Goal: Use online tool/utility: Utilize a website feature to perform a specific function

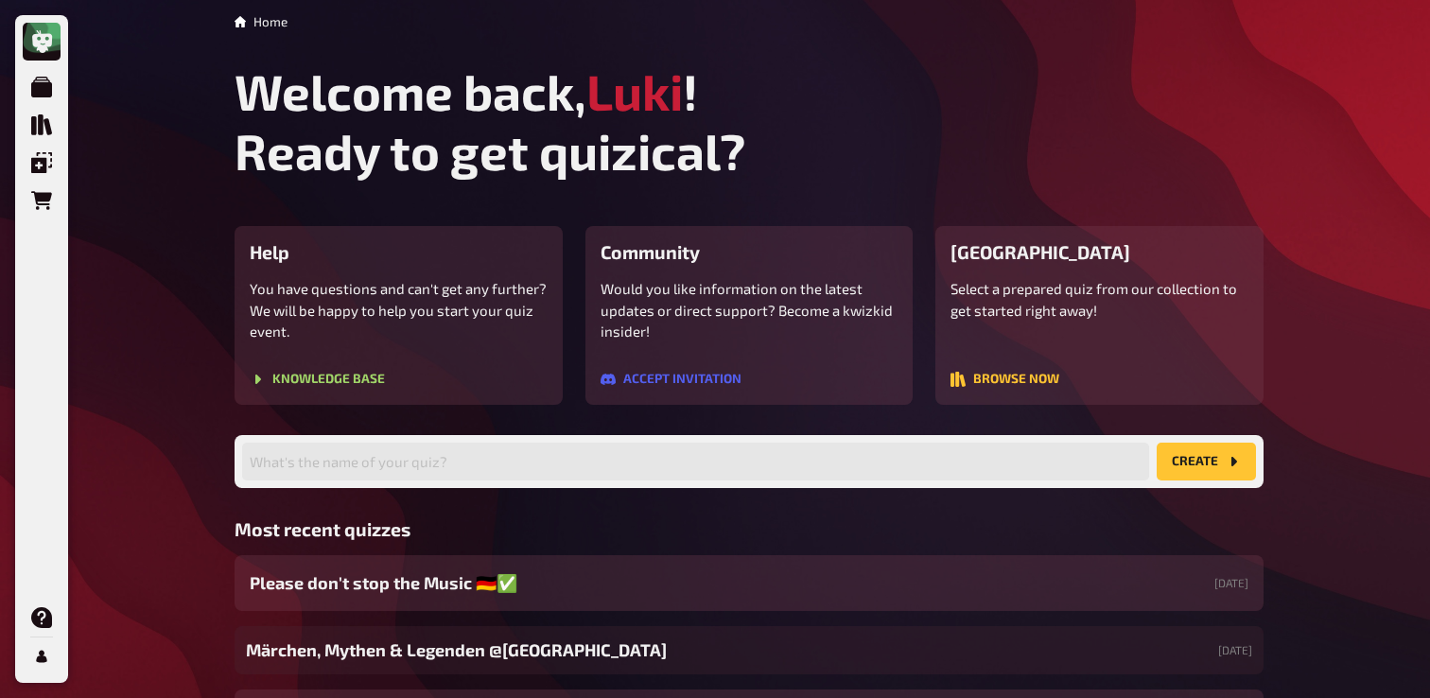
scroll to position [174, 0]
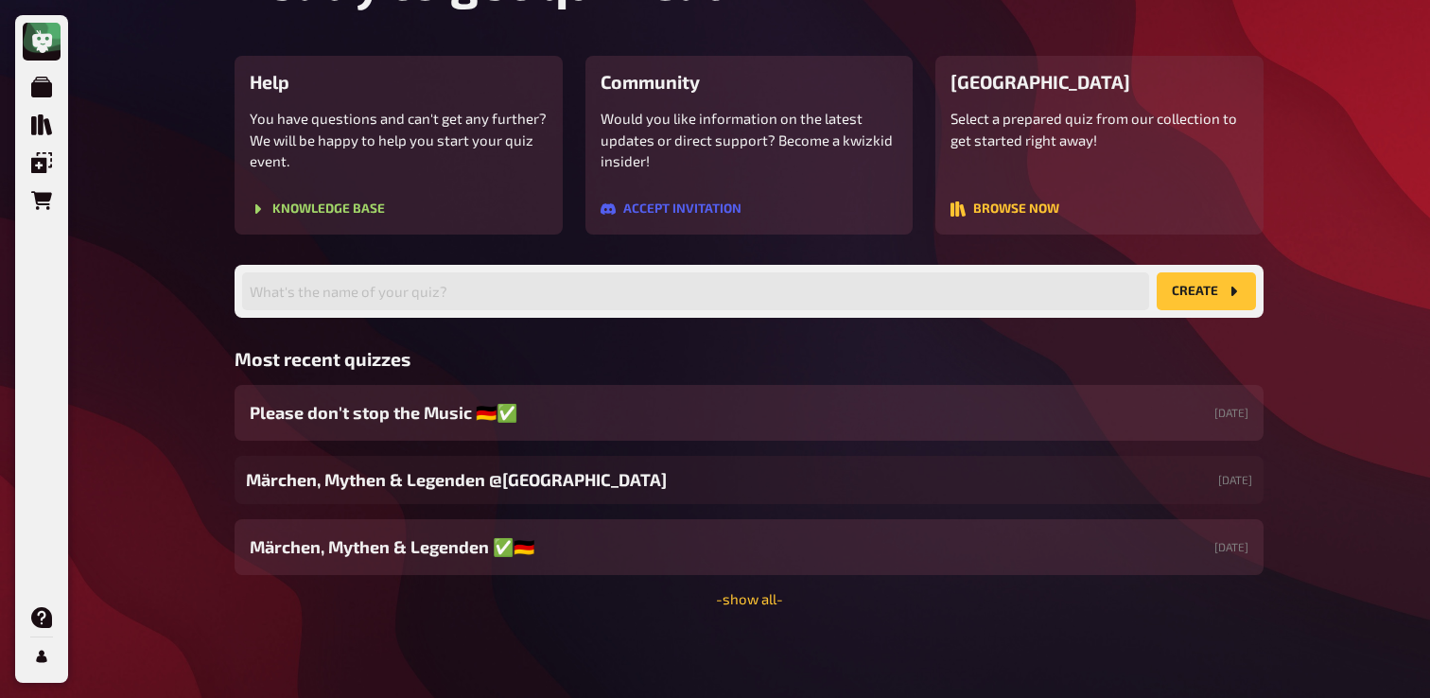
click at [736, 611] on div "Home Welcome back, [PERSON_NAME] ! Ready to get quizical? Help You have questio…" at bounding box center [749, 262] width 1060 height 871
click at [745, 600] on link "- show all -" at bounding box center [749, 598] width 67 height 17
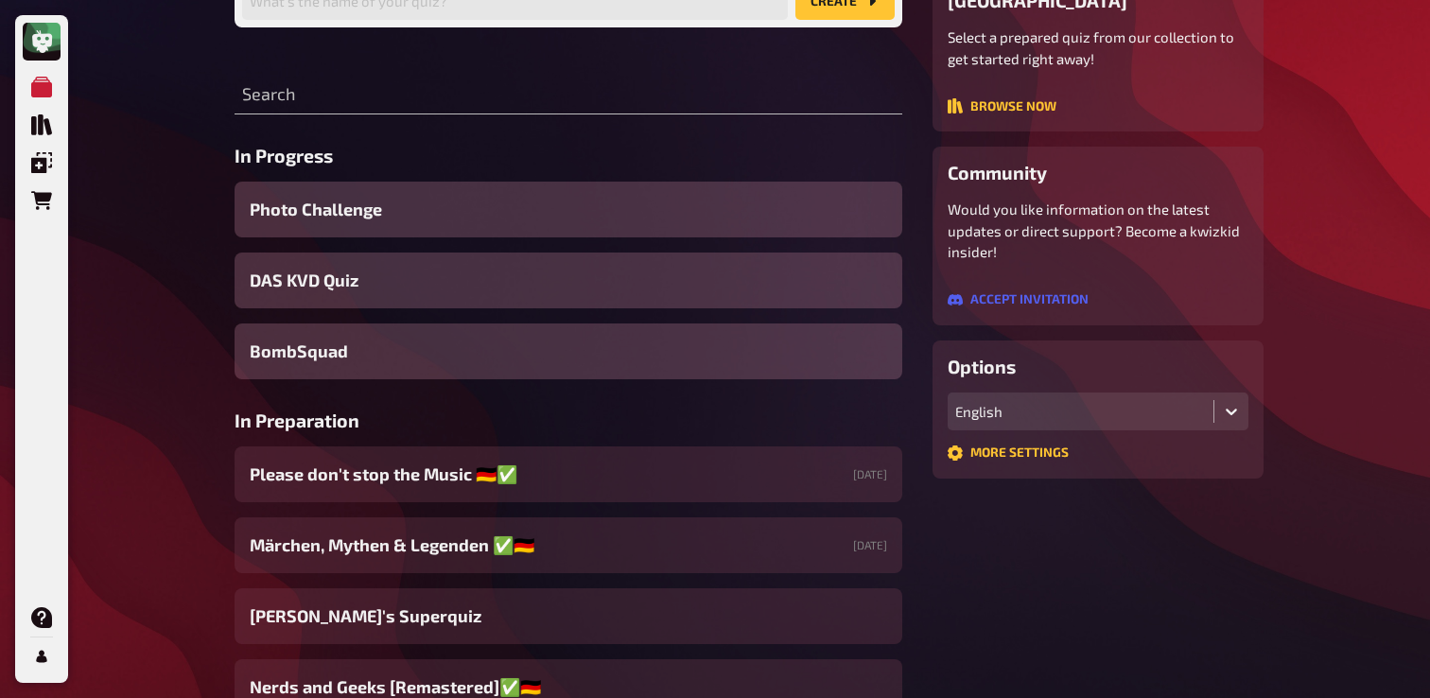
scroll to position [200, 0]
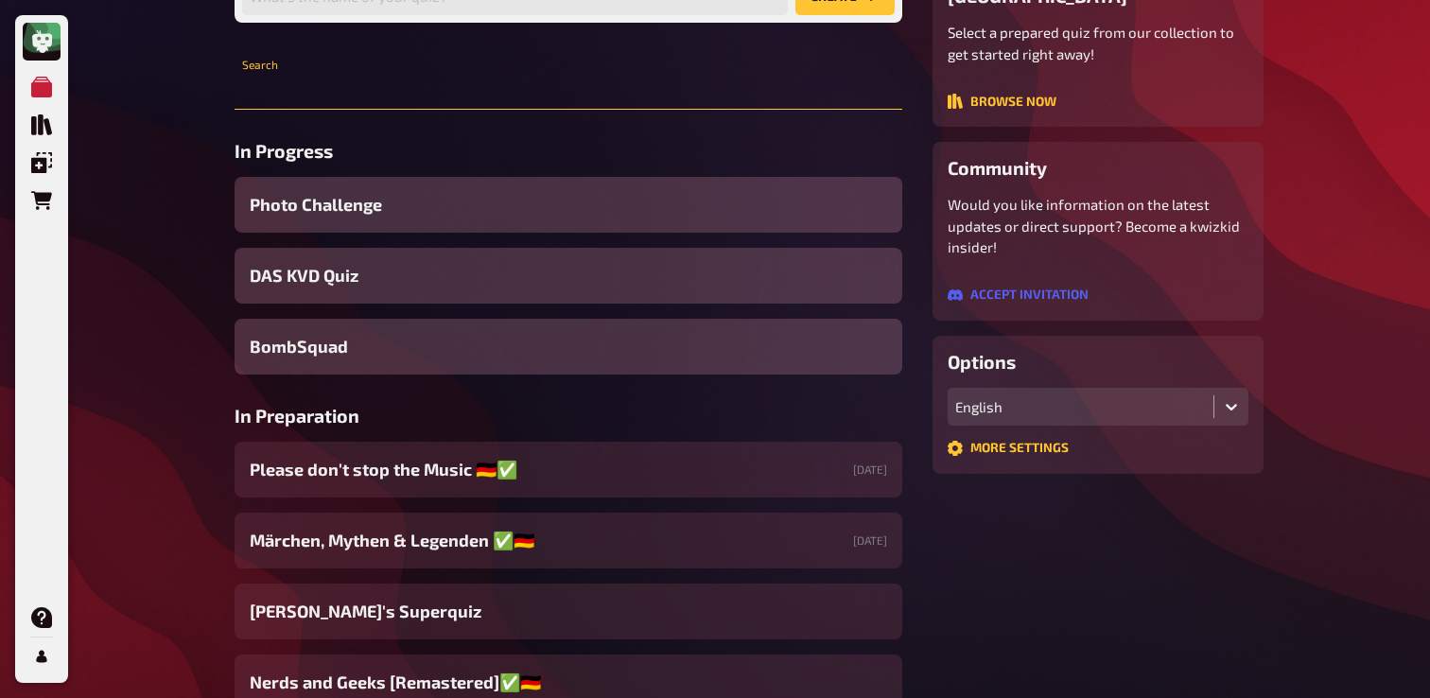
click at [377, 96] on input "text" at bounding box center [569, 91] width 668 height 38
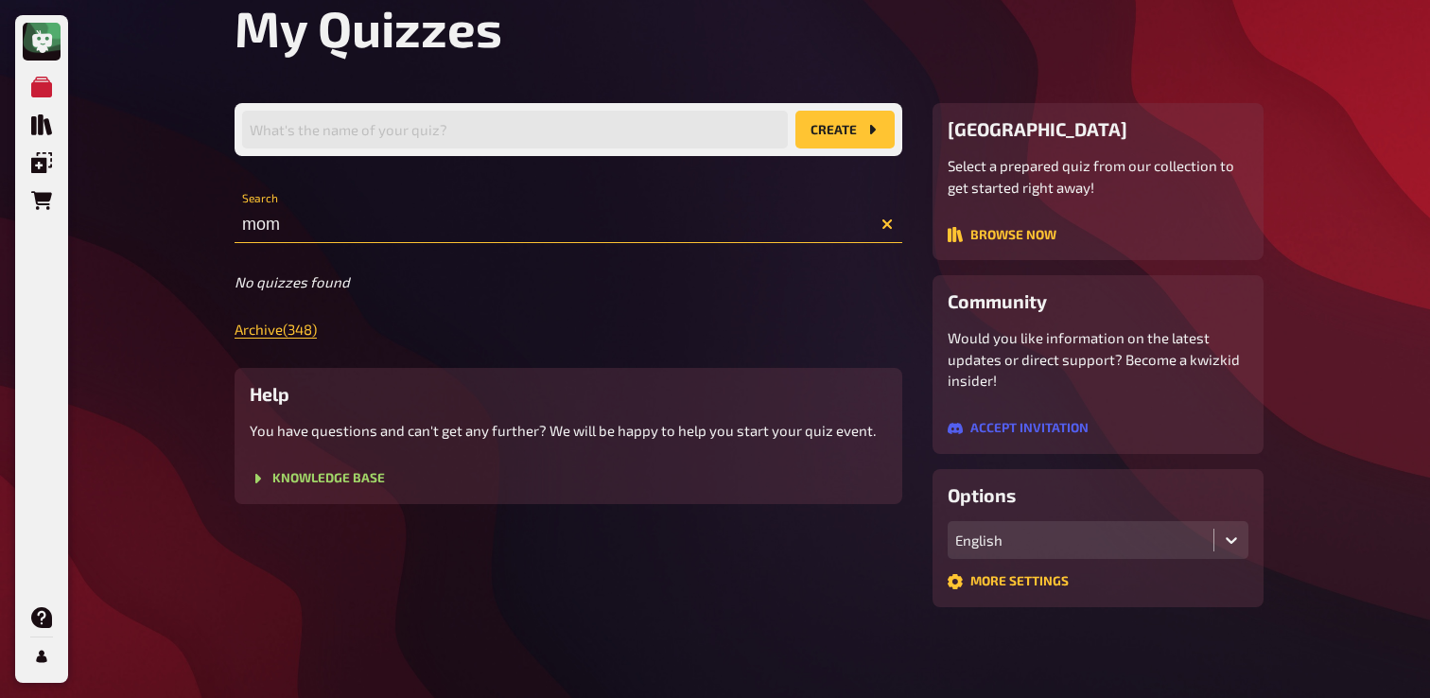
scroll to position [111, 0]
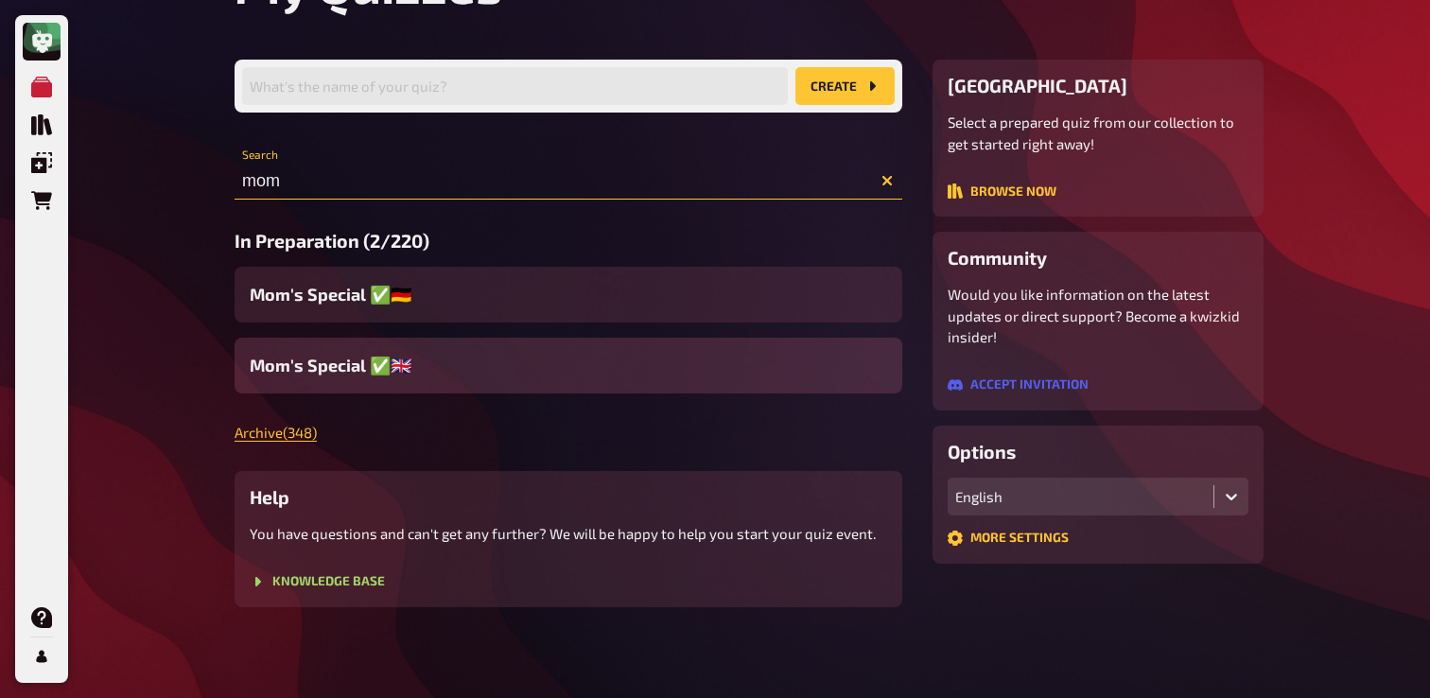
type input "mom"
click at [314, 359] on span "Mom's Special ✅🇬🇧" at bounding box center [331, 366] width 162 height 26
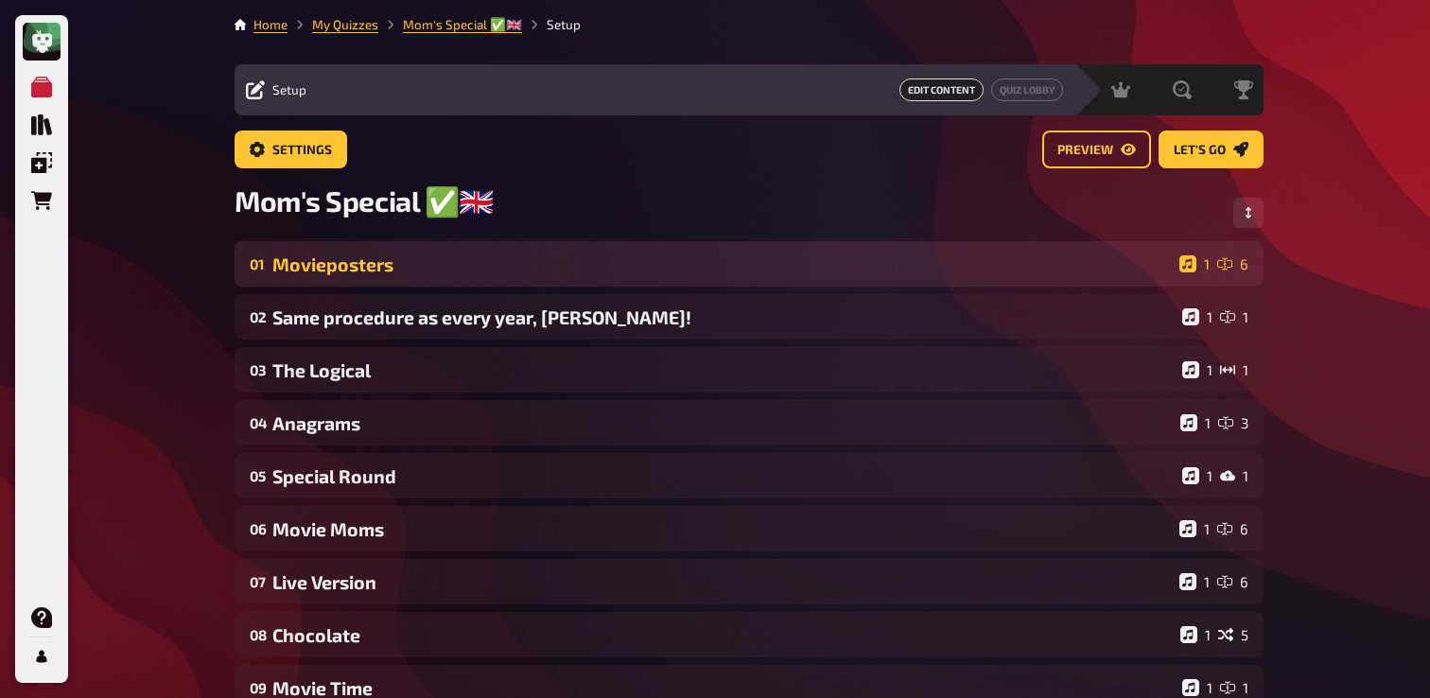
click at [447, 273] on div "Movieposters" at bounding box center [722, 265] width 900 height 22
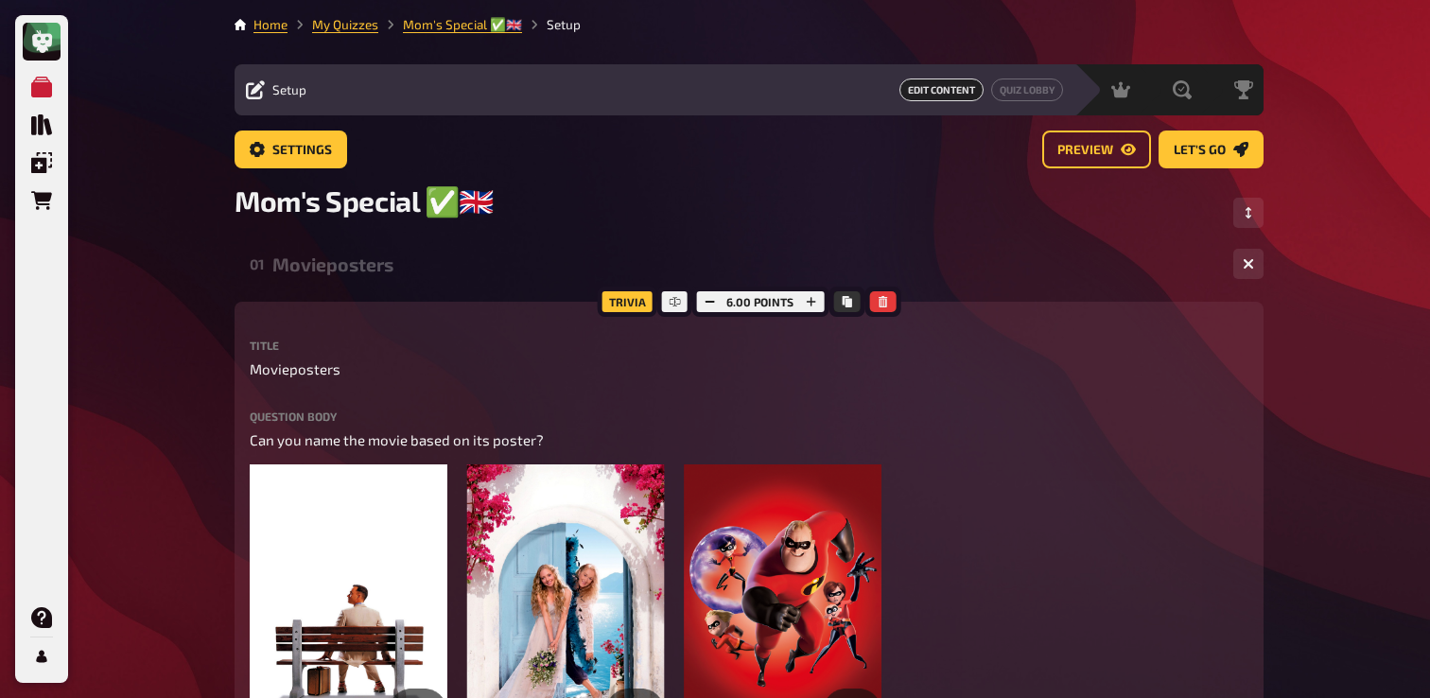
click at [447, 273] on div "Movieposters" at bounding box center [745, 265] width 946 height 22
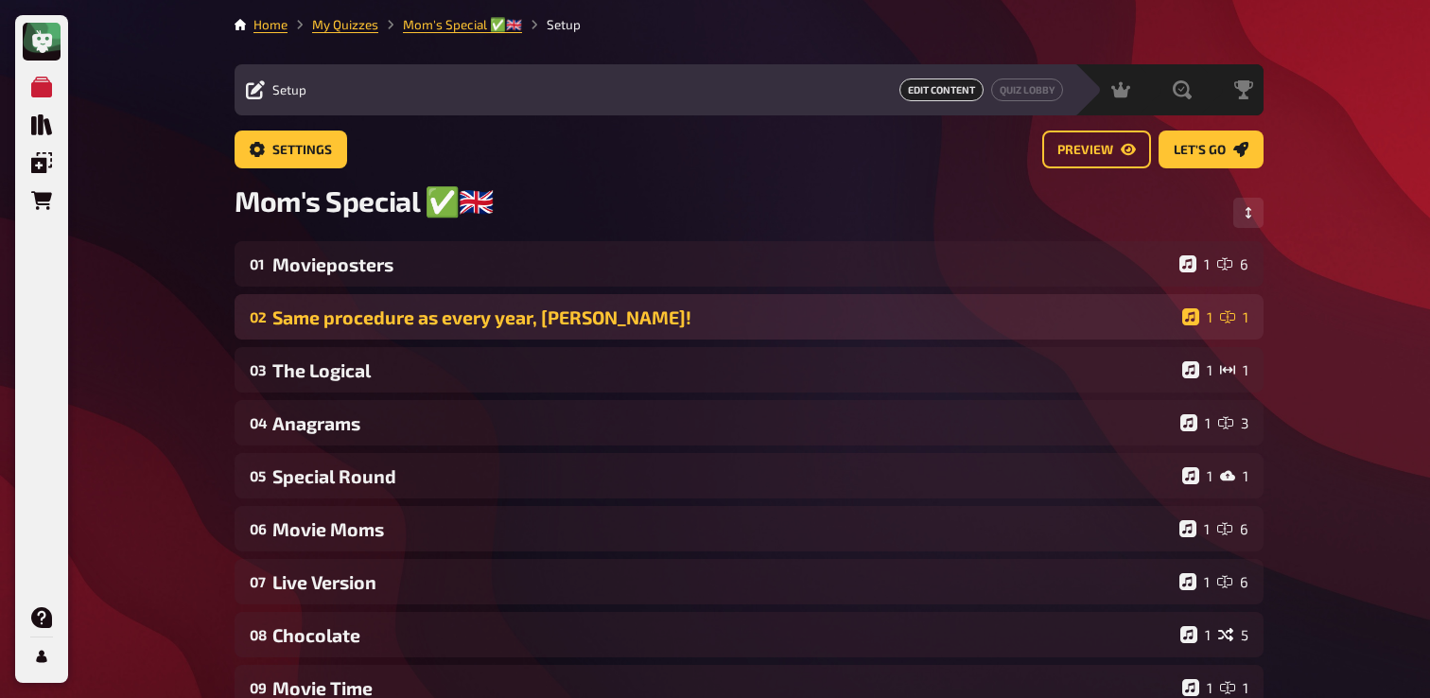
click at [411, 330] on div "02 Same procedure as every year, [PERSON_NAME]! 1 1" at bounding box center [749, 316] width 1029 height 45
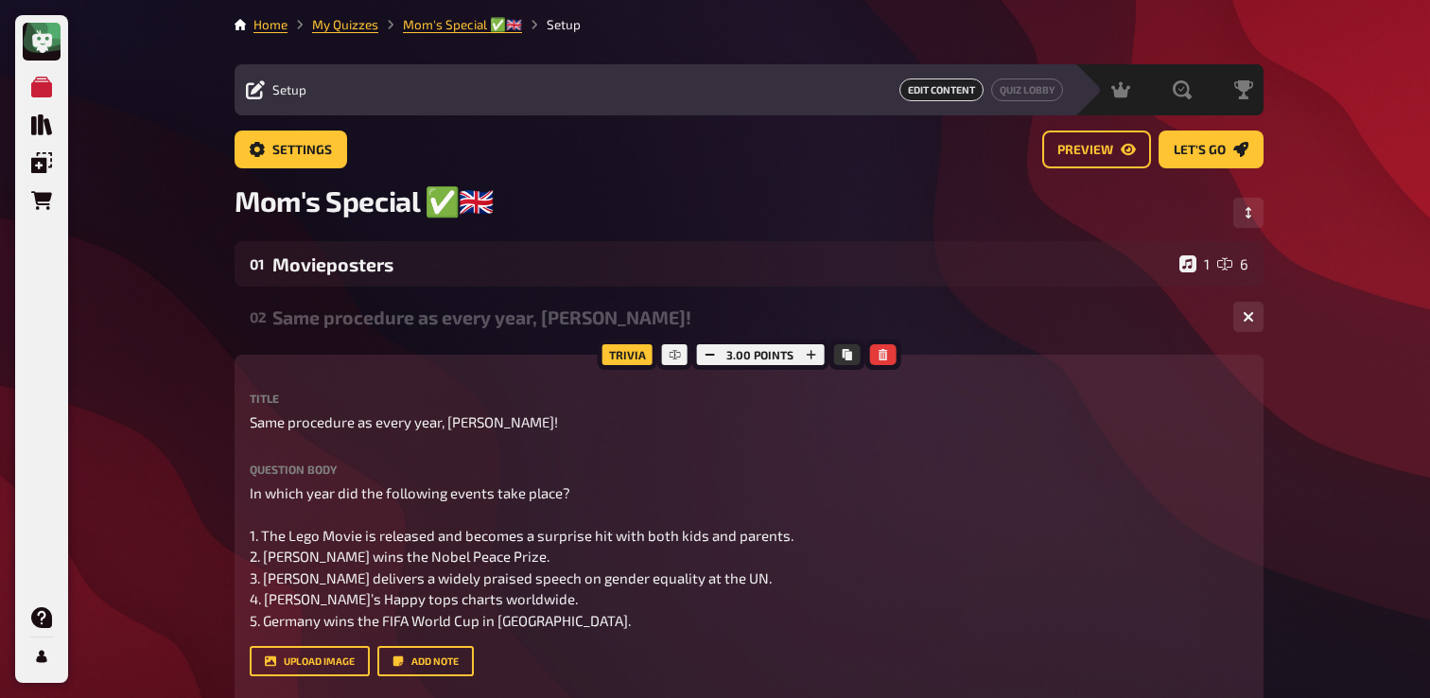
click at [421, 324] on div "Same procedure as every year, [PERSON_NAME]!" at bounding box center [745, 318] width 946 height 22
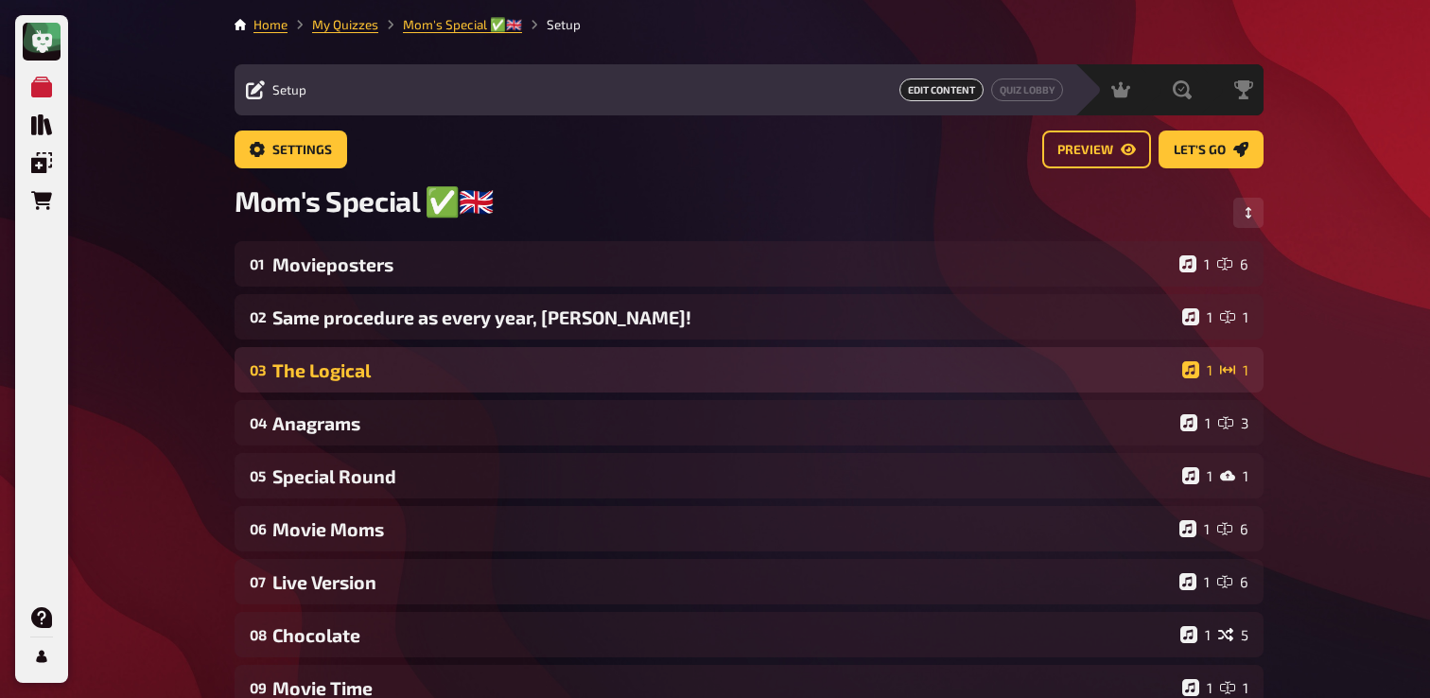
click at [402, 361] on div "The Logical" at bounding box center [723, 370] width 902 height 22
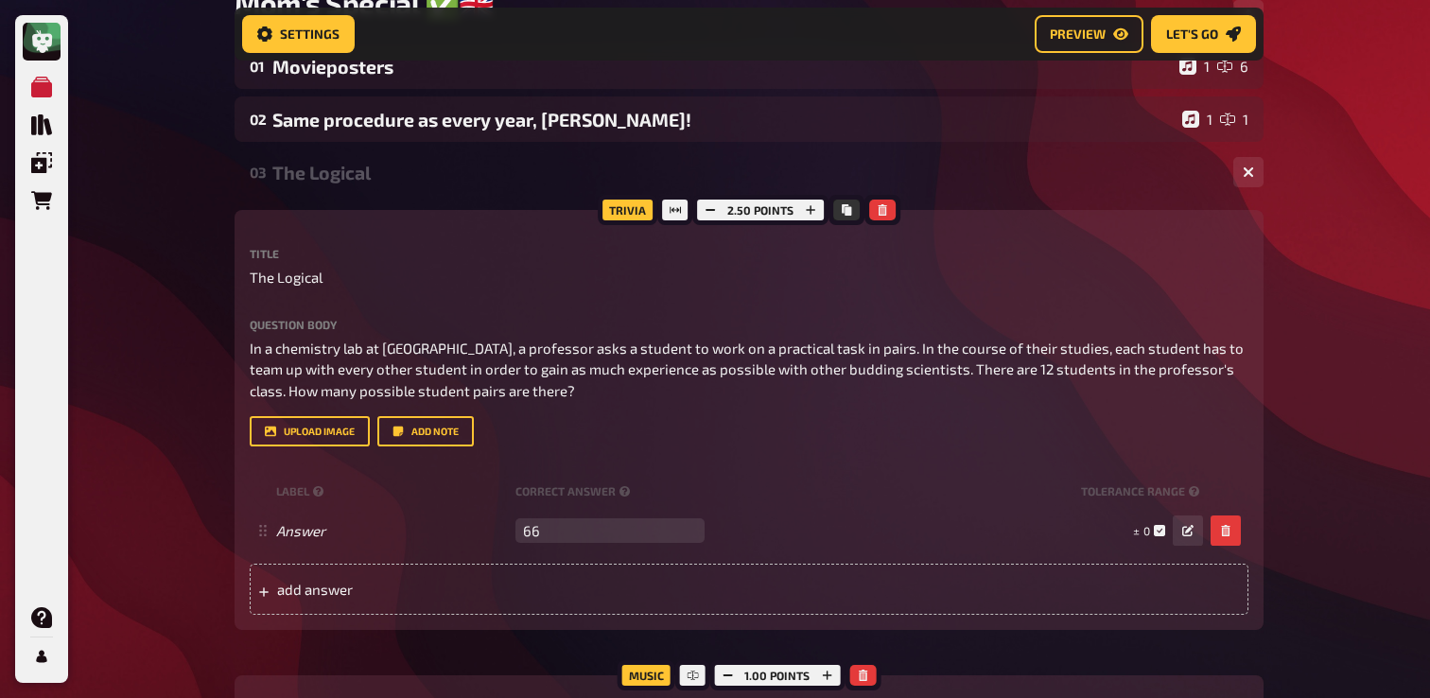
scroll to position [215, 0]
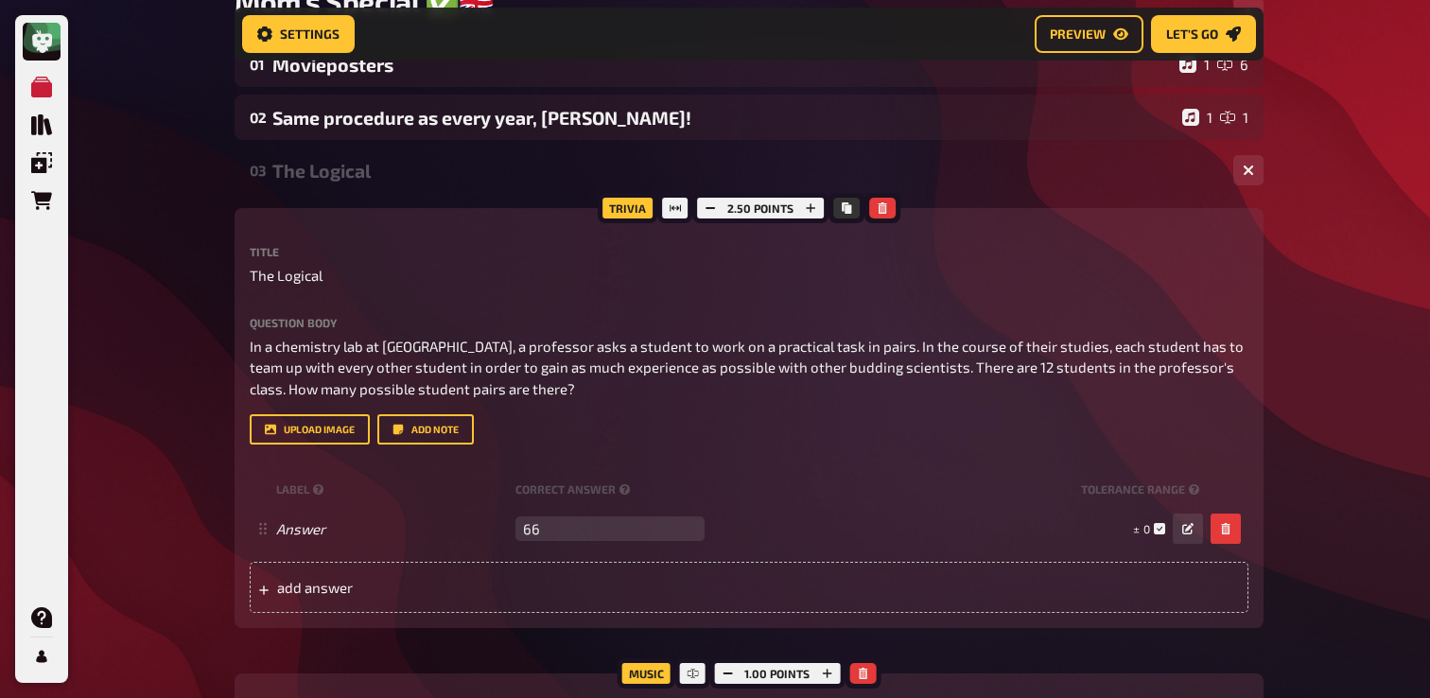
click at [370, 172] on div "The Logical" at bounding box center [745, 171] width 946 height 22
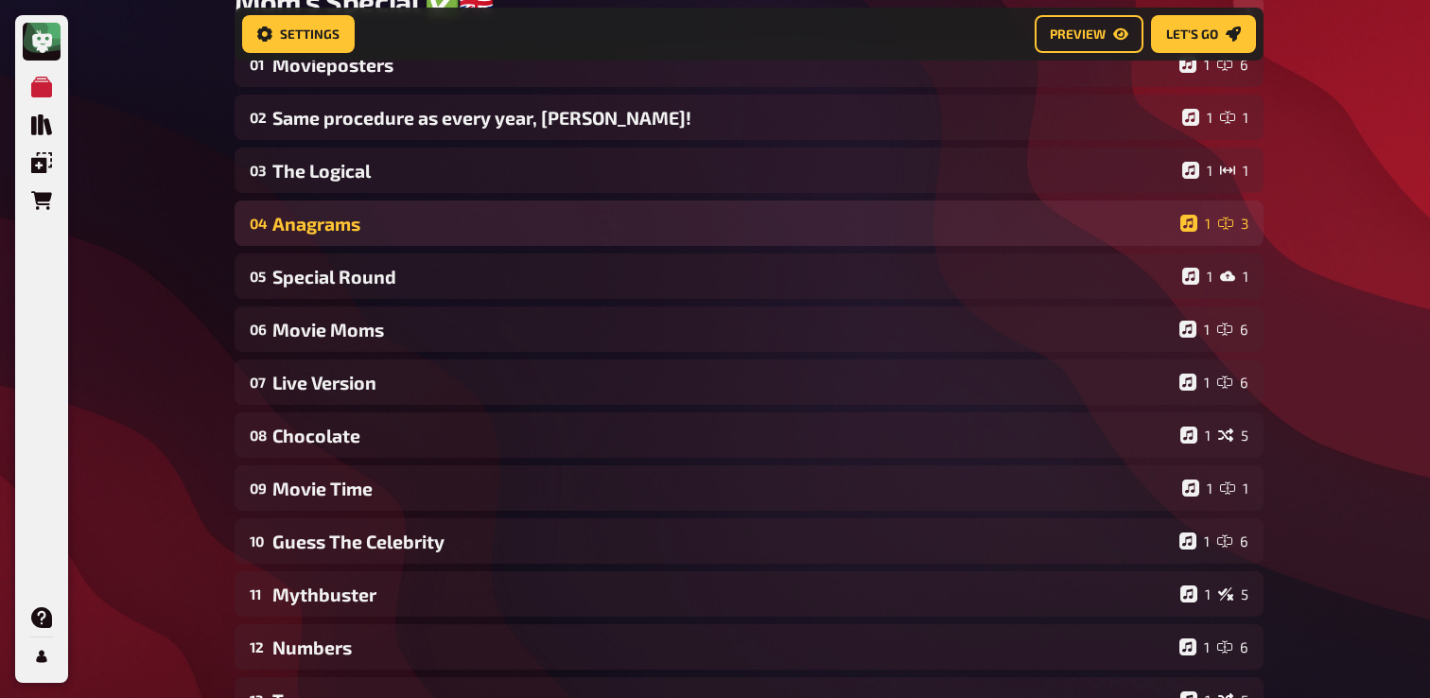
click at [367, 202] on div "04 Anagrams 1 3" at bounding box center [749, 223] width 1029 height 45
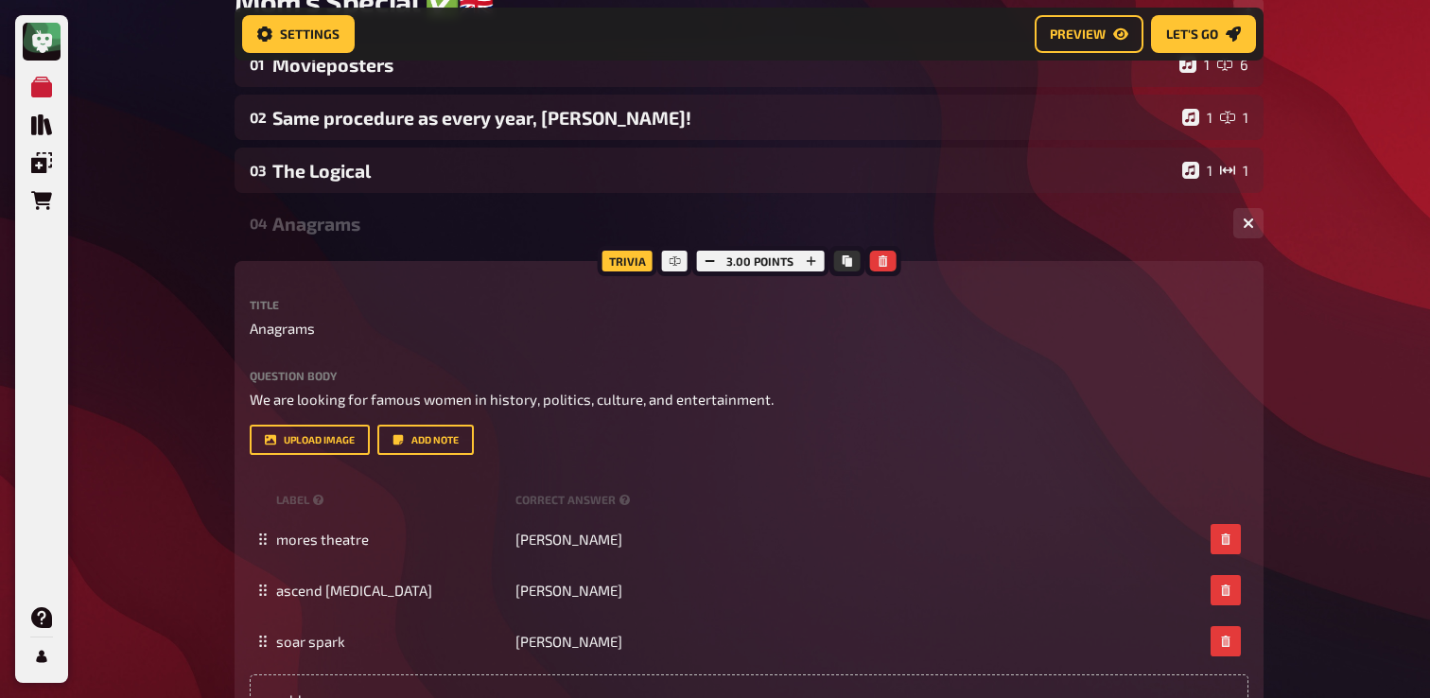
click at [363, 221] on div "Anagrams" at bounding box center [745, 224] width 946 height 22
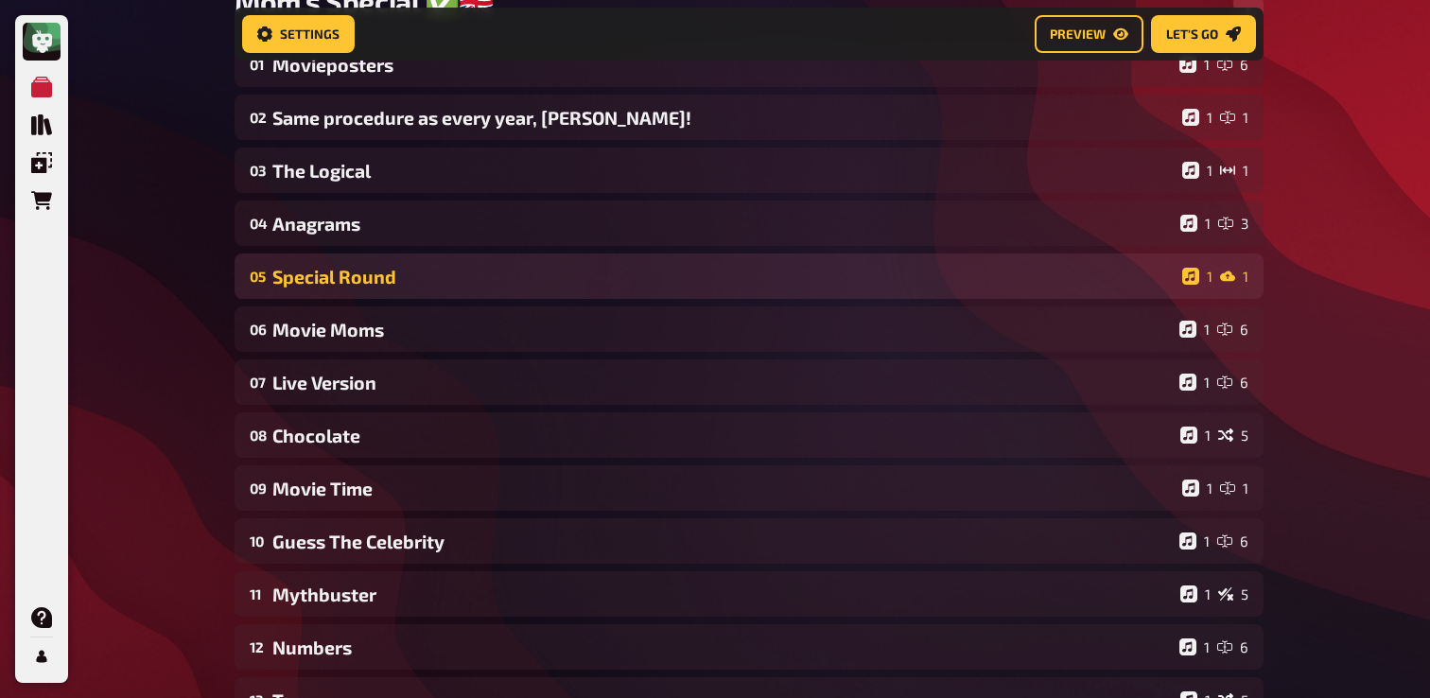
click at [360, 274] on div "Special Round" at bounding box center [723, 277] width 902 height 22
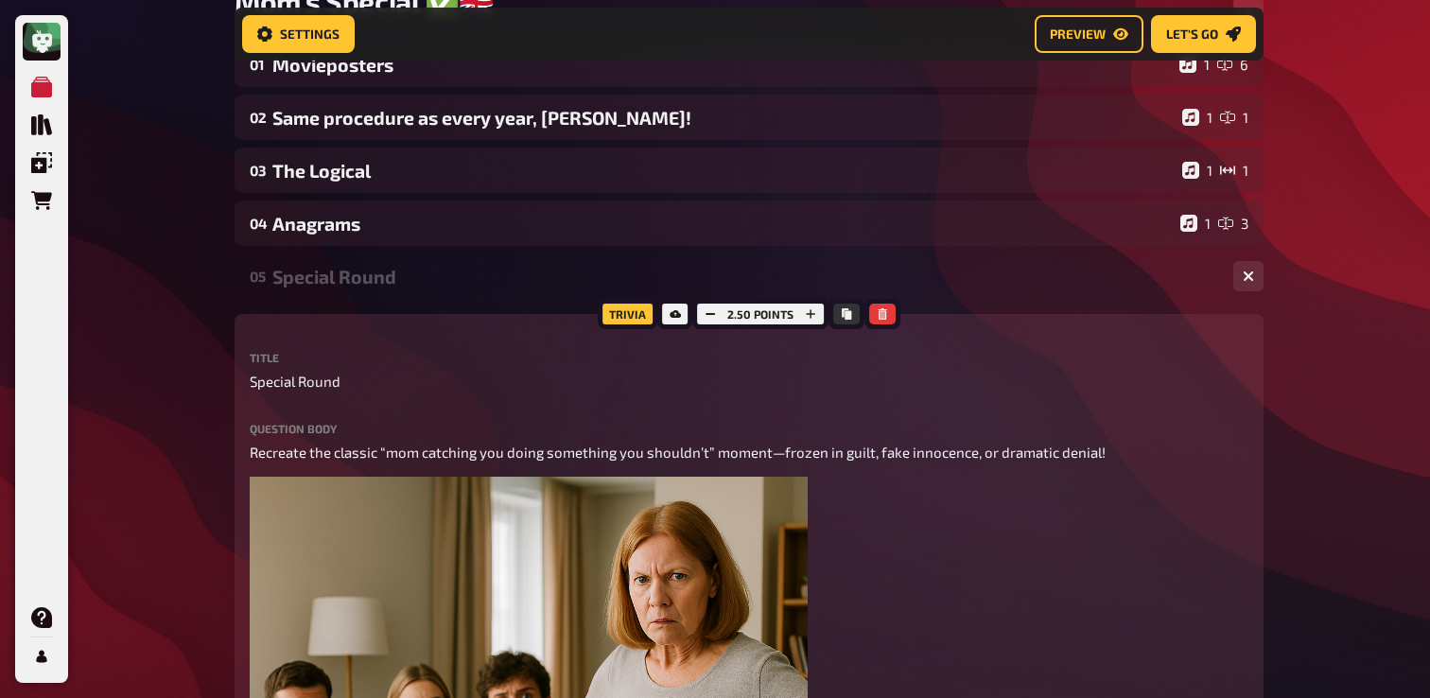
click at [359, 279] on div "Special Round" at bounding box center [745, 277] width 946 height 22
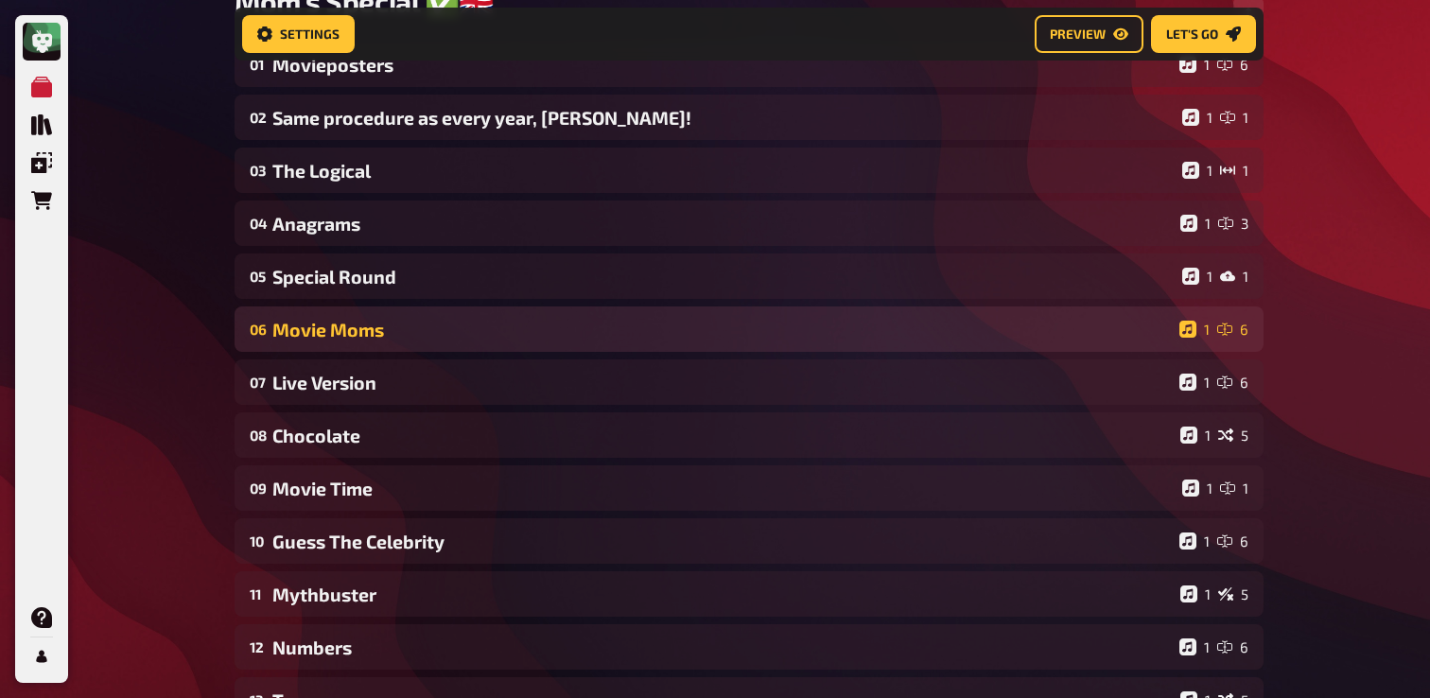
click at [357, 334] on div "Movie Moms" at bounding box center [722, 330] width 900 height 22
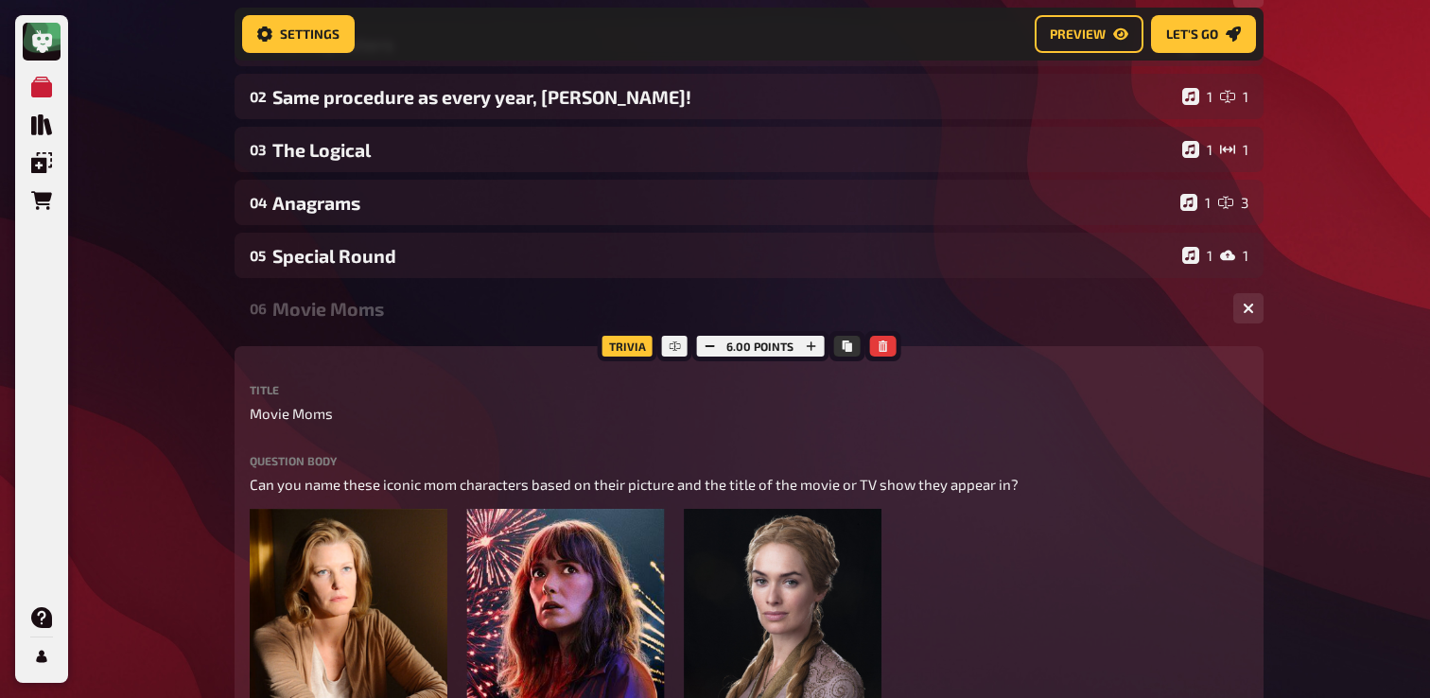
scroll to position [237, 0]
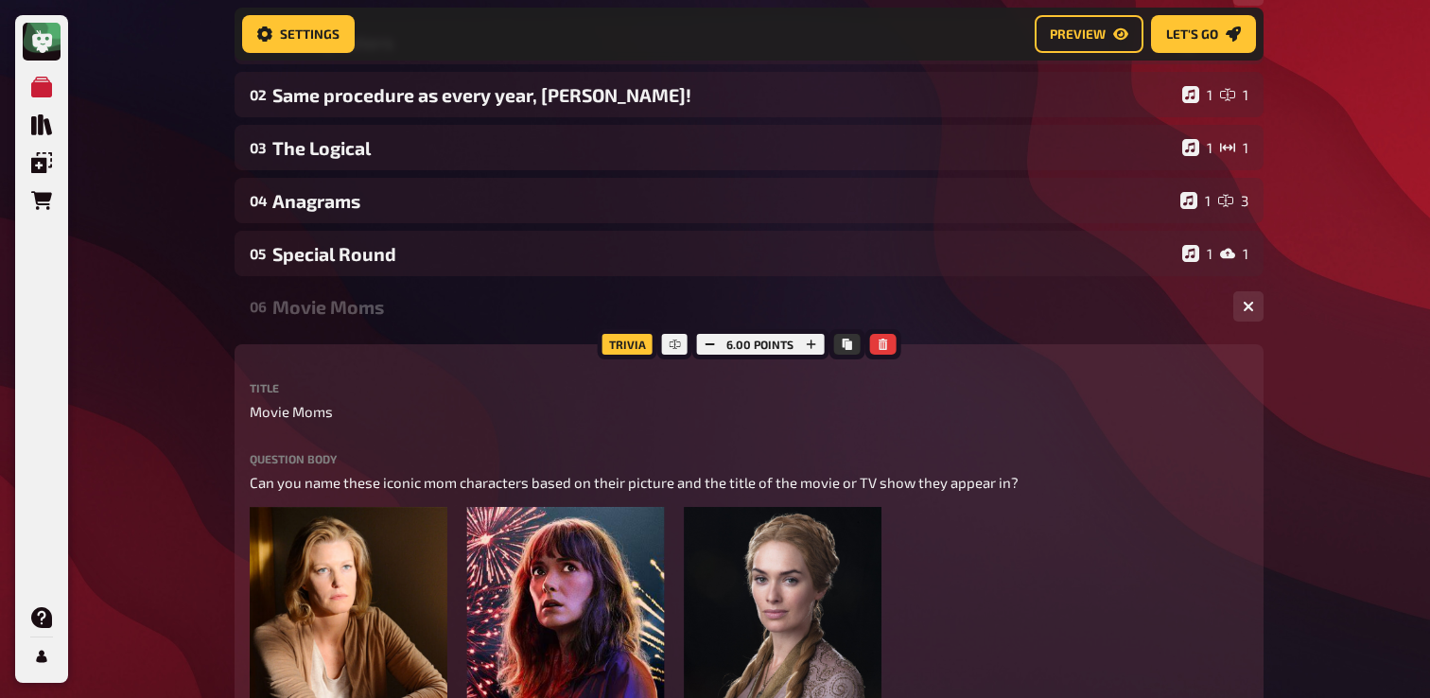
click at [364, 323] on div "06 Movie Moms 1 6" at bounding box center [749, 306] width 1029 height 45
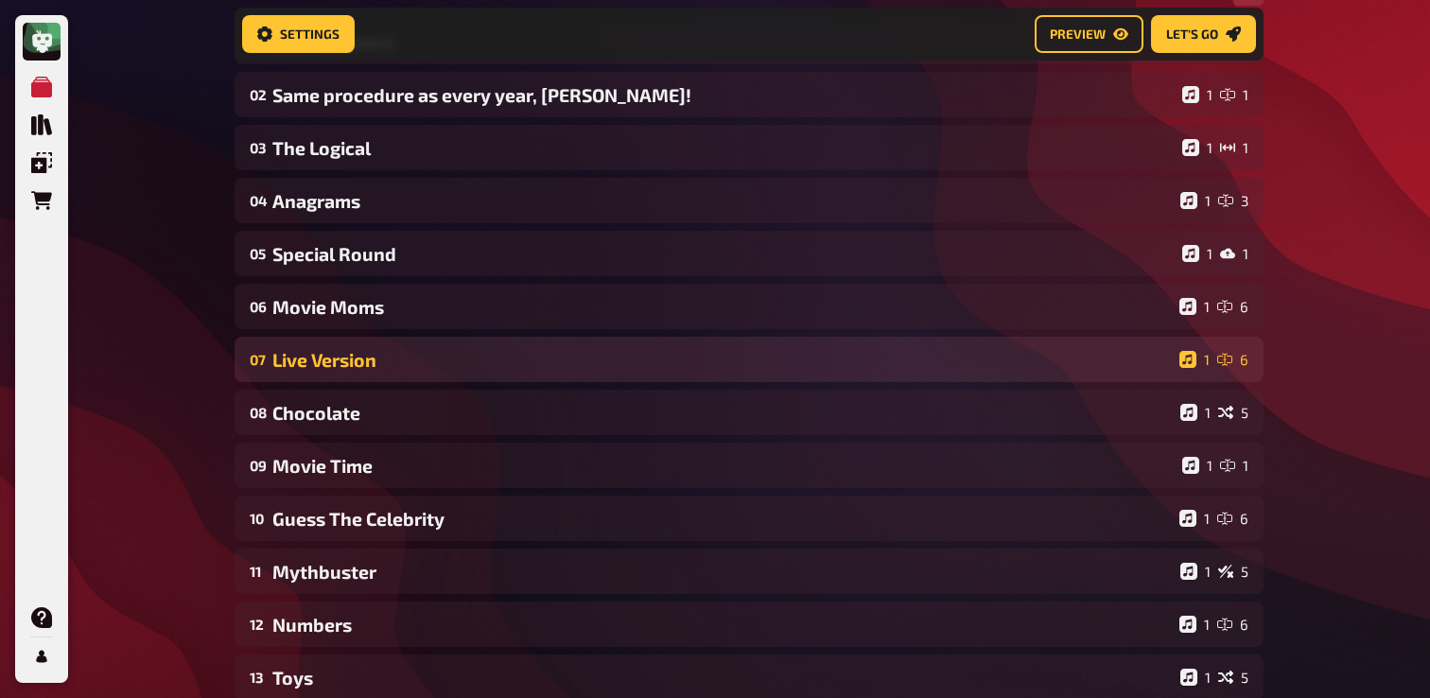
click at [359, 363] on div "Live Version" at bounding box center [722, 360] width 900 height 22
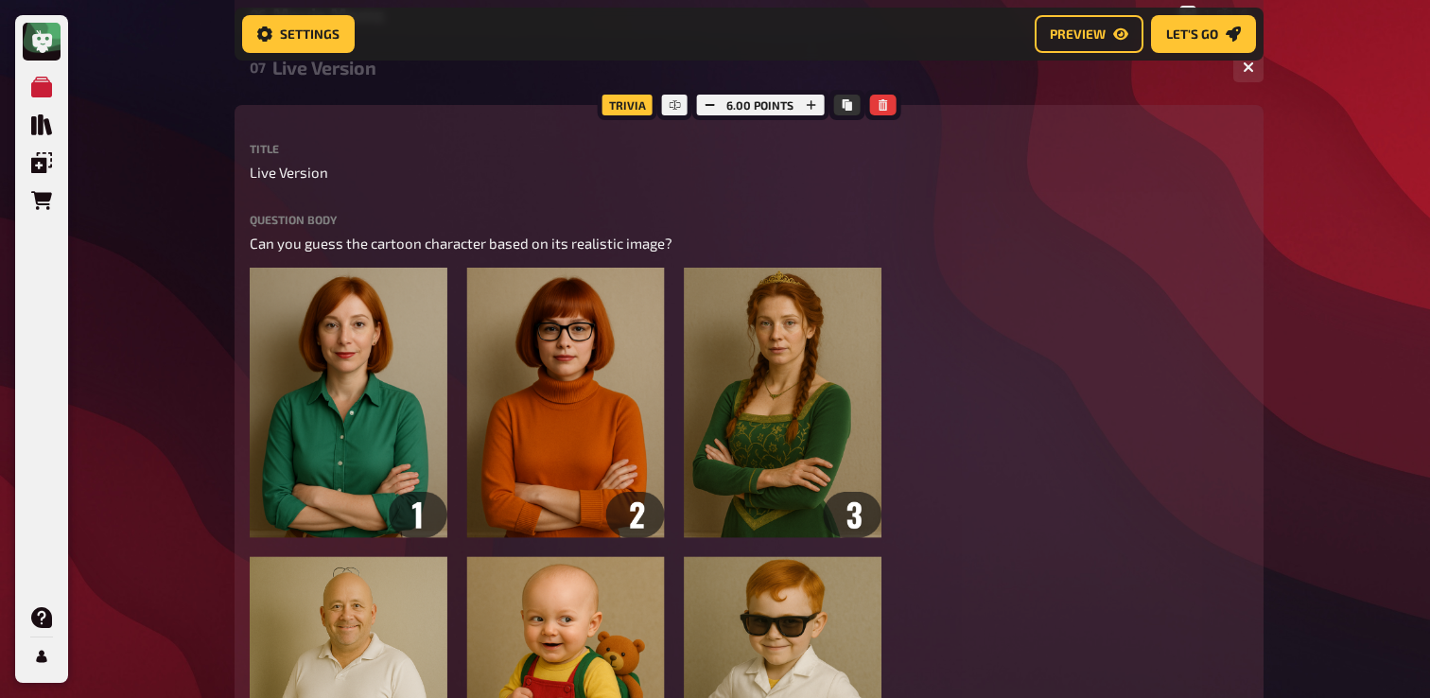
scroll to position [517, 0]
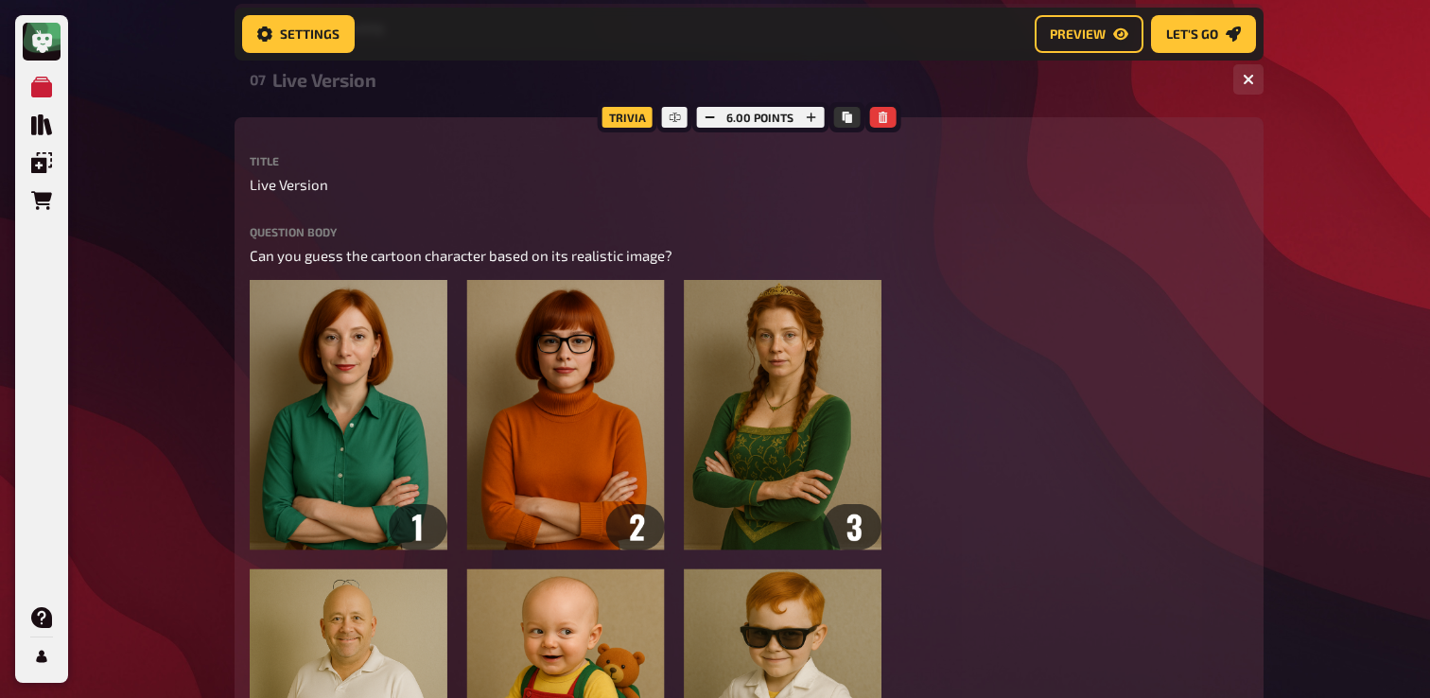
click at [318, 80] on div "Live Version" at bounding box center [745, 80] width 946 height 22
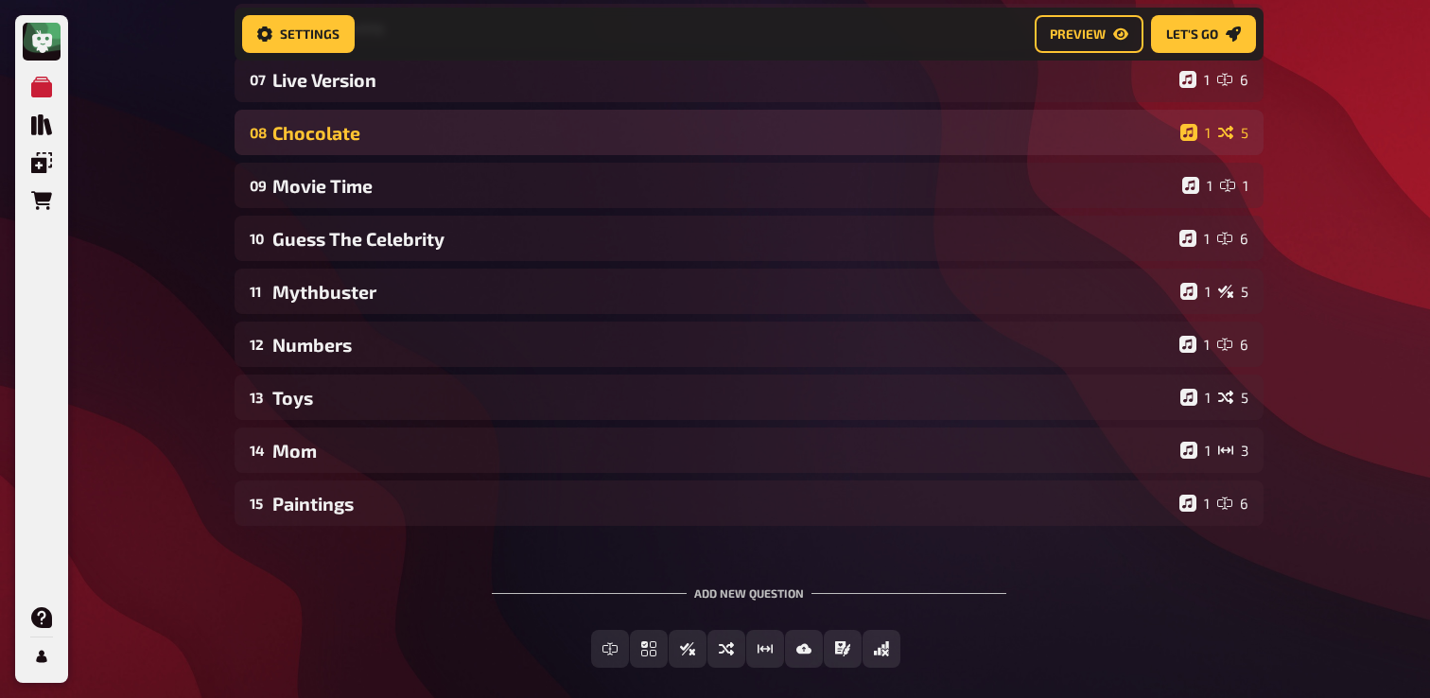
click at [327, 122] on div "08 Chocolate 1 5" at bounding box center [749, 132] width 1029 height 45
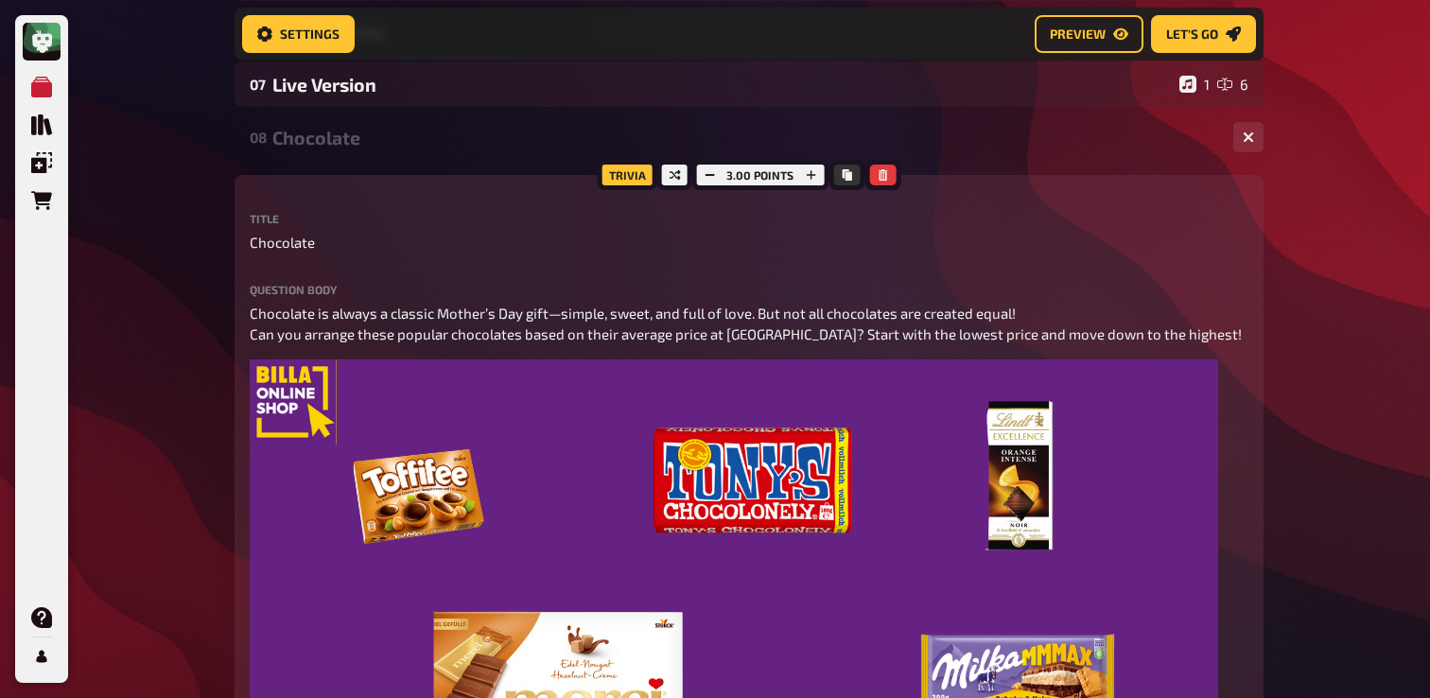
scroll to position [496, 0]
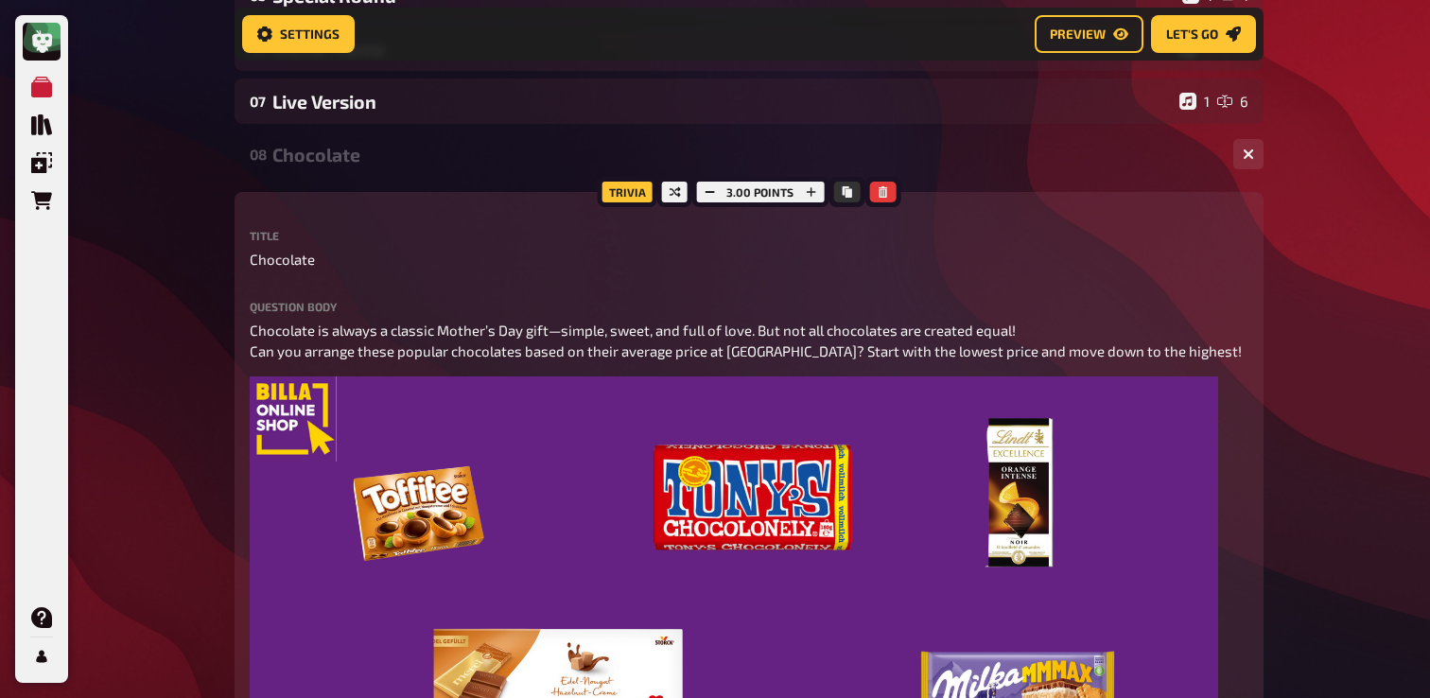
click at [320, 160] on div "Chocolate" at bounding box center [745, 155] width 946 height 22
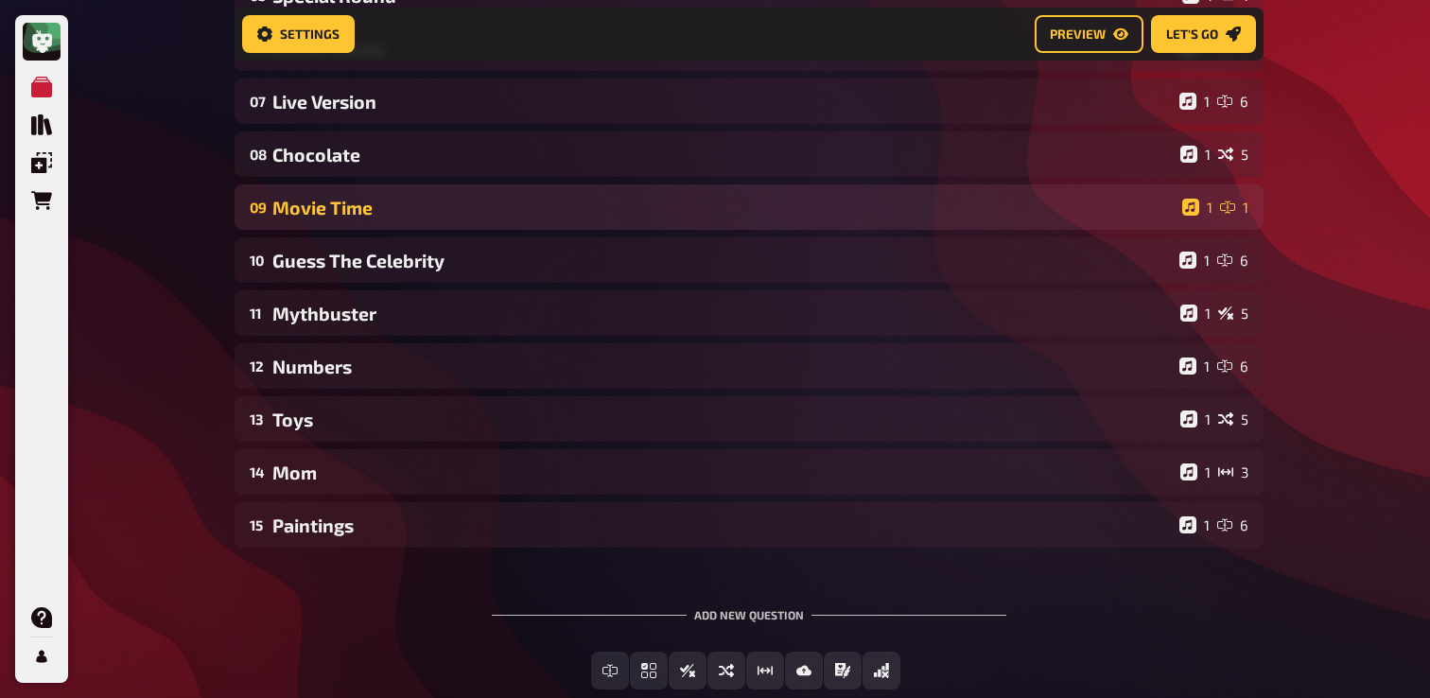
click at [324, 200] on div "Movie Time" at bounding box center [723, 208] width 902 height 22
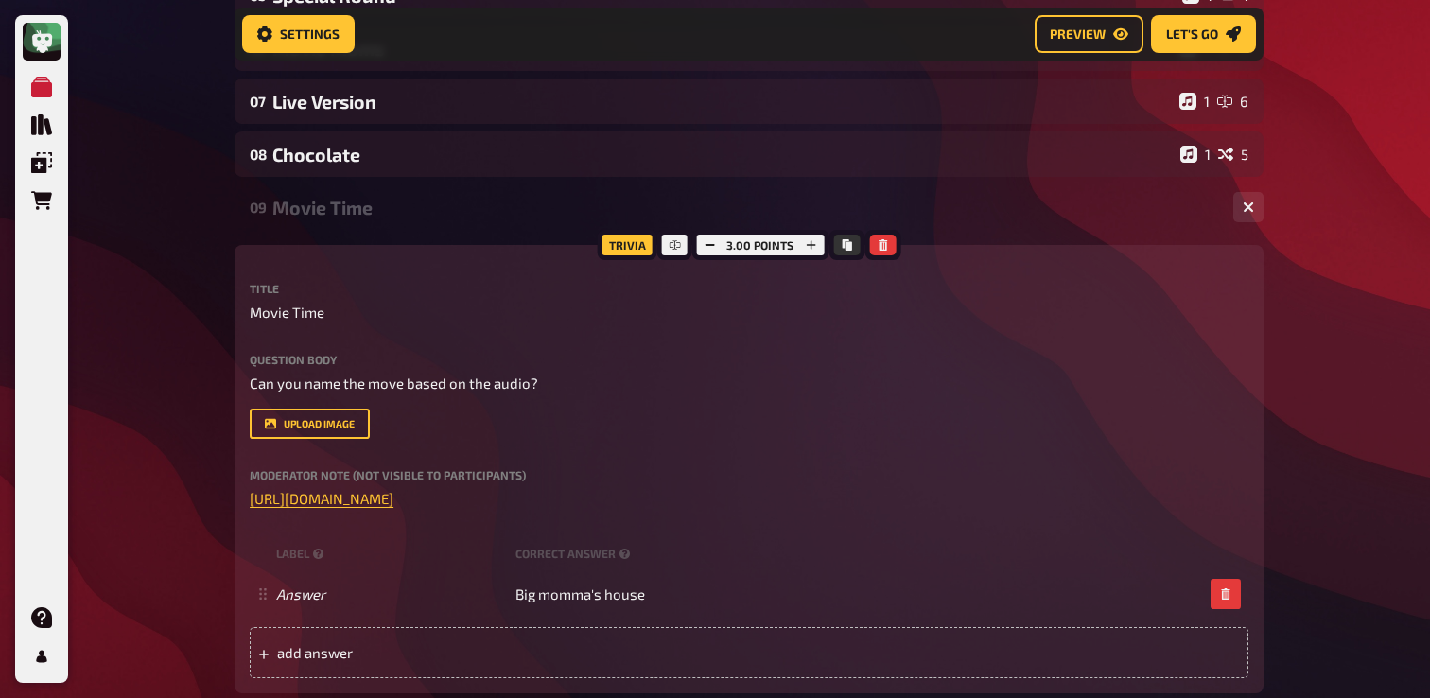
scroll to position [513, 0]
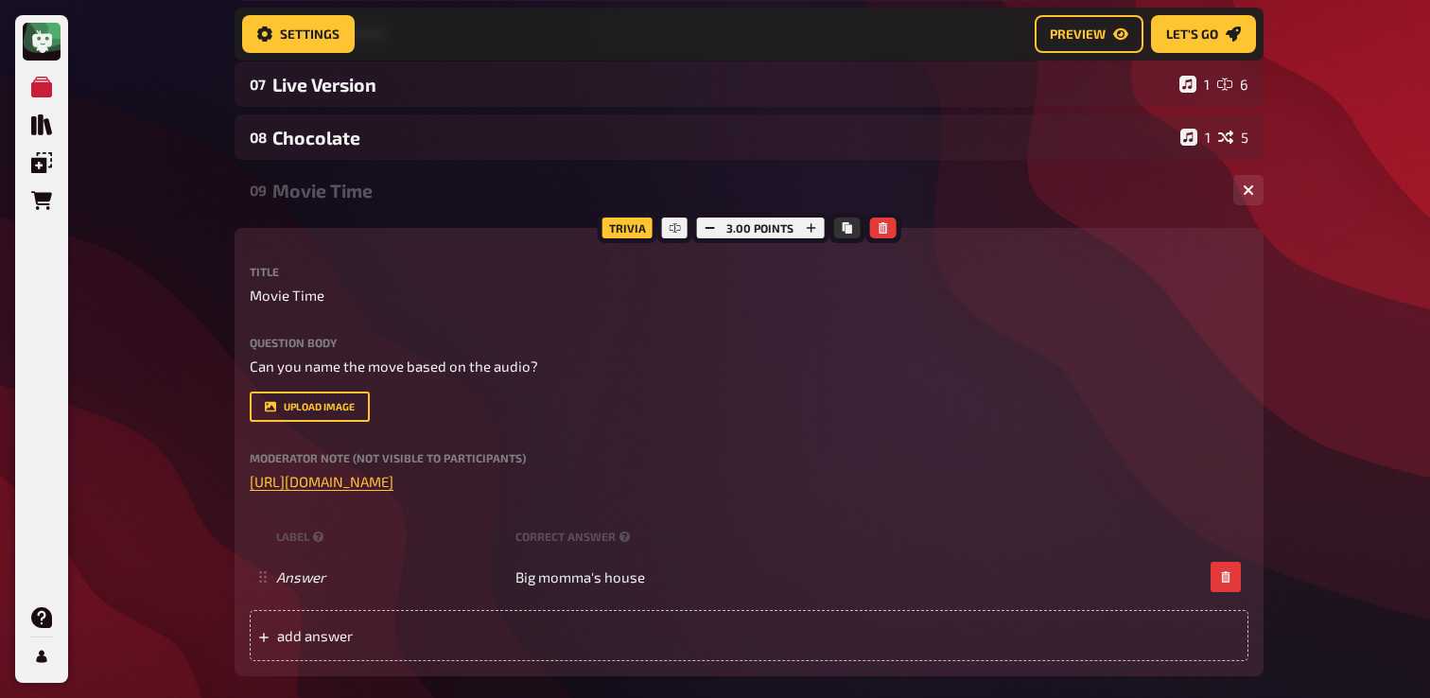
click at [323, 182] on div "Movie Time" at bounding box center [745, 191] width 946 height 22
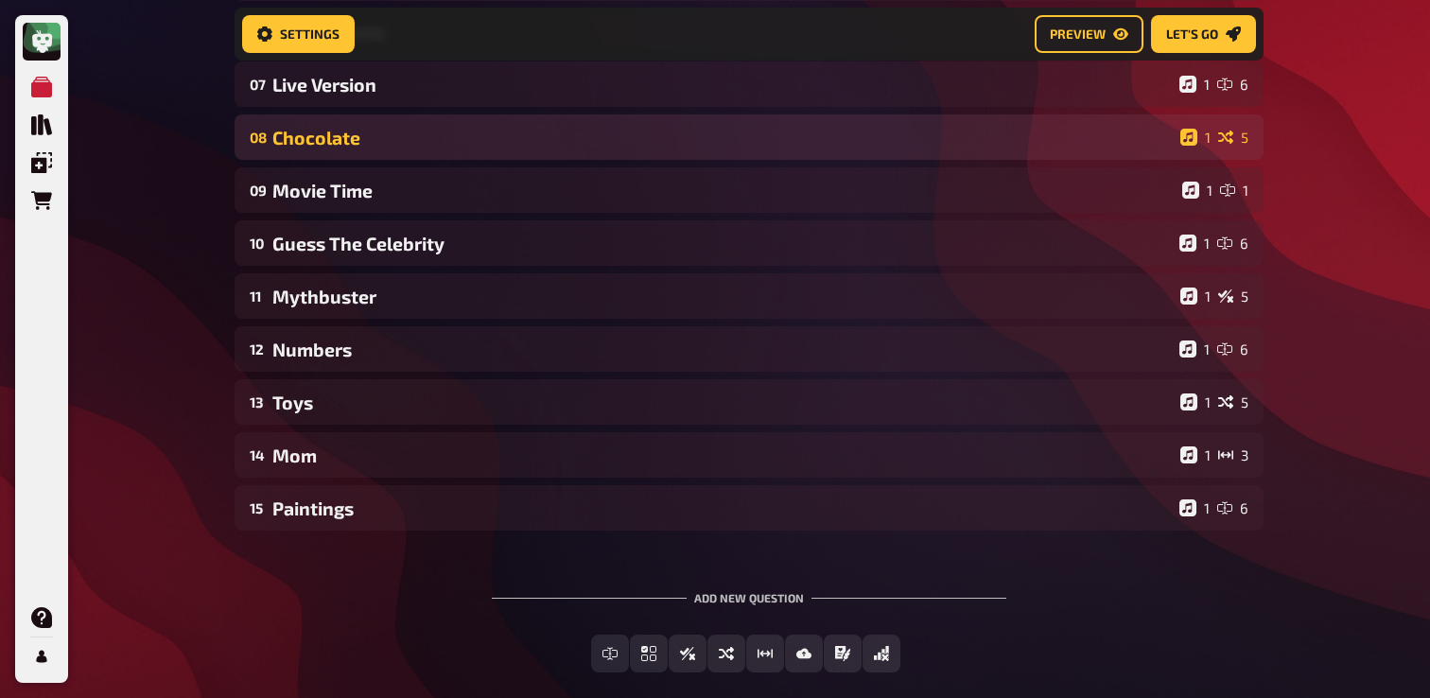
click at [348, 144] on div "Chocolate" at bounding box center [722, 138] width 901 height 22
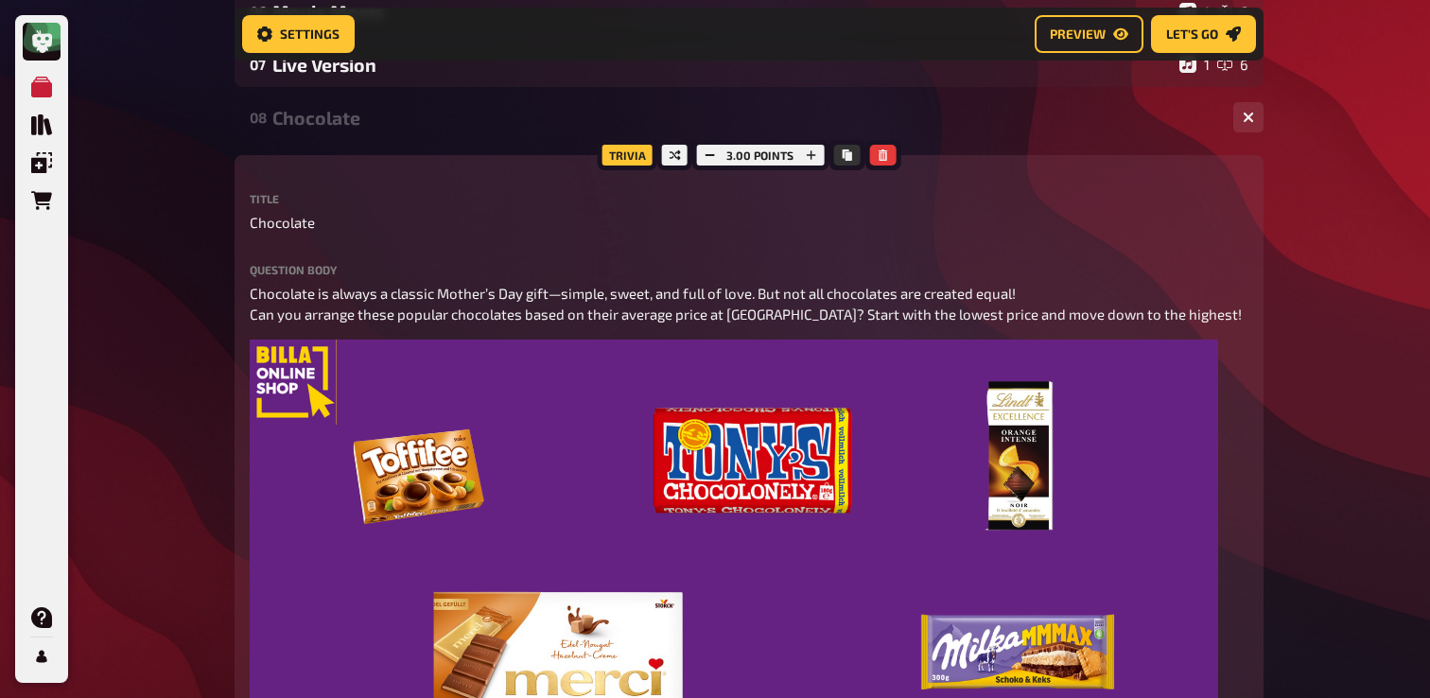
scroll to position [540, 0]
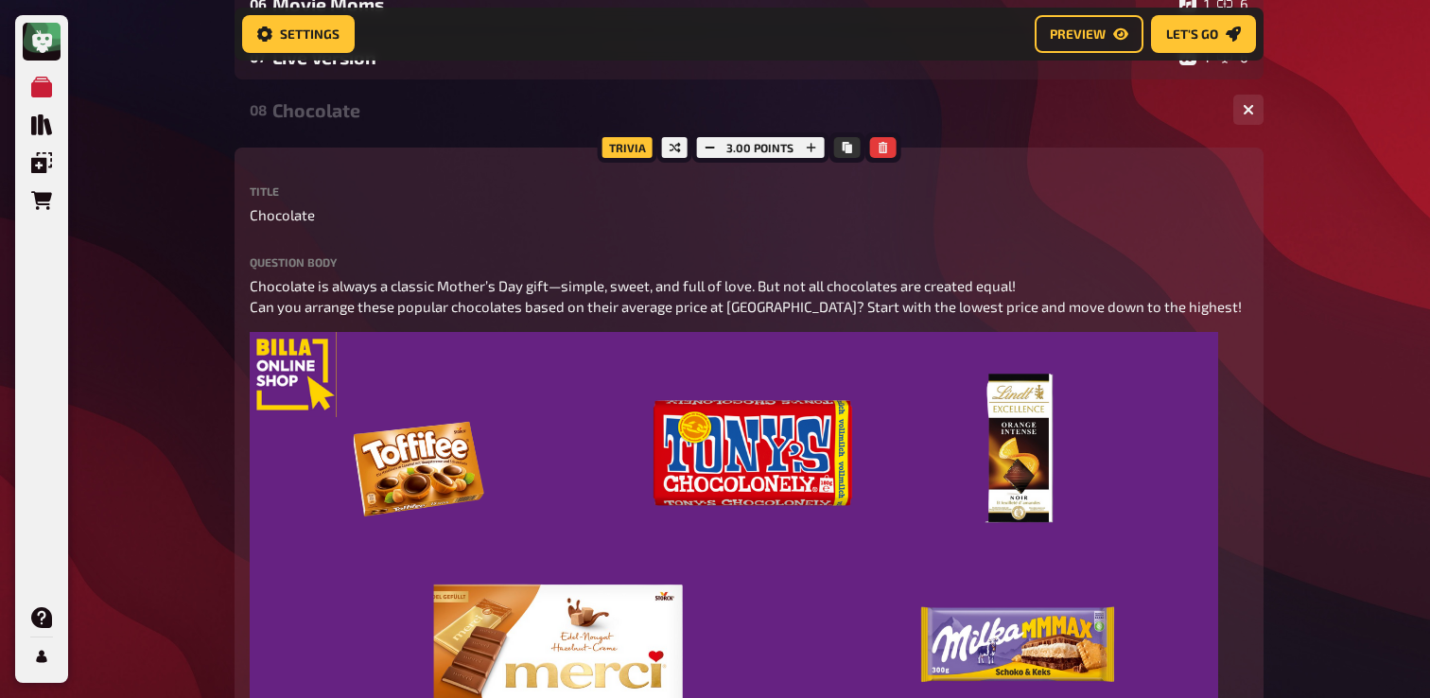
click at [340, 111] on div "Chocolate" at bounding box center [745, 110] width 946 height 22
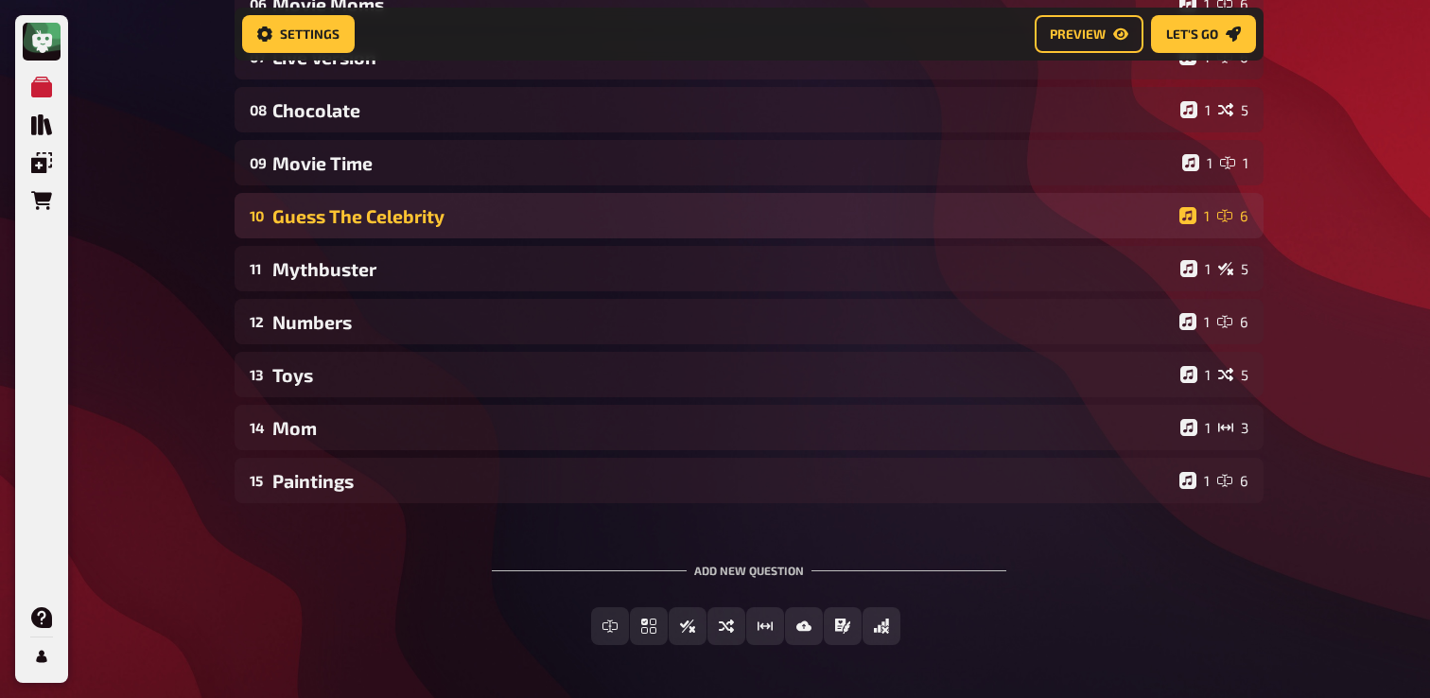
click at [327, 232] on div "10 Guess The Celebrity 1 6" at bounding box center [749, 215] width 1029 height 45
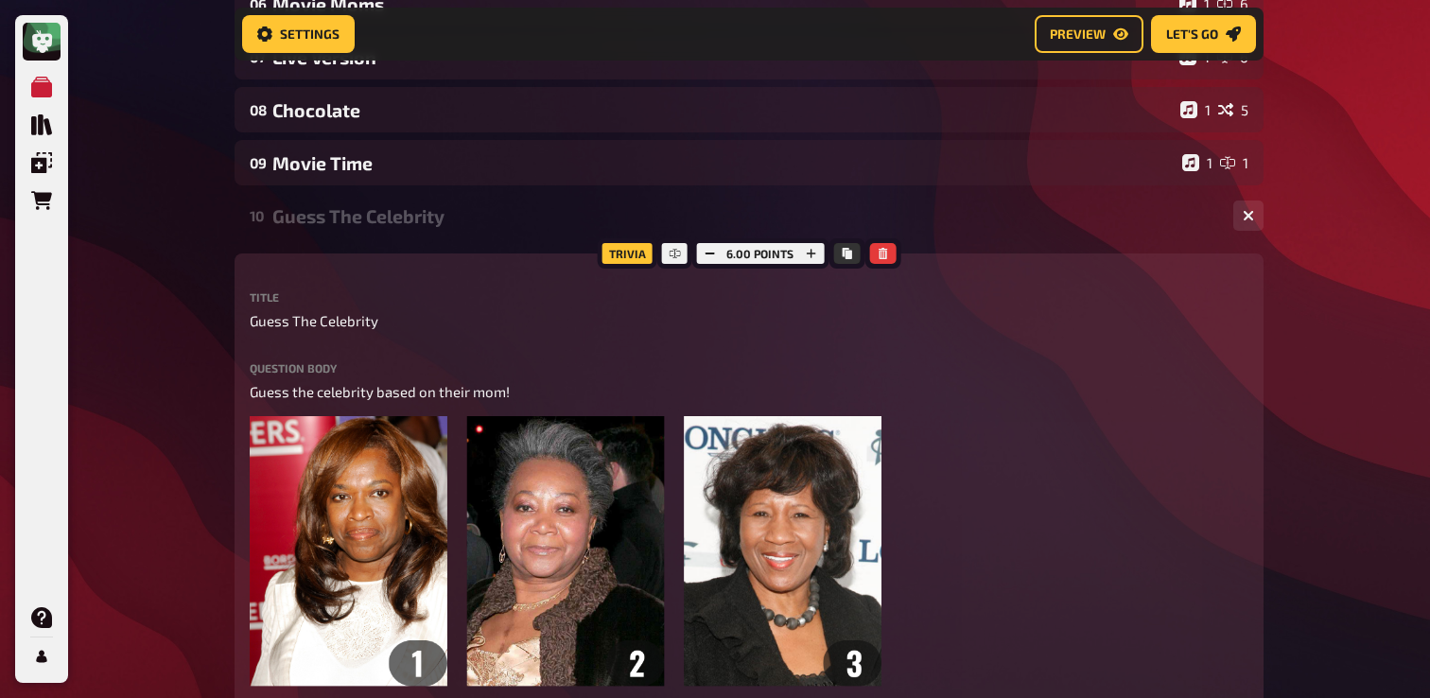
click at [326, 227] on div "Guess The Celebrity" at bounding box center [745, 216] width 946 height 22
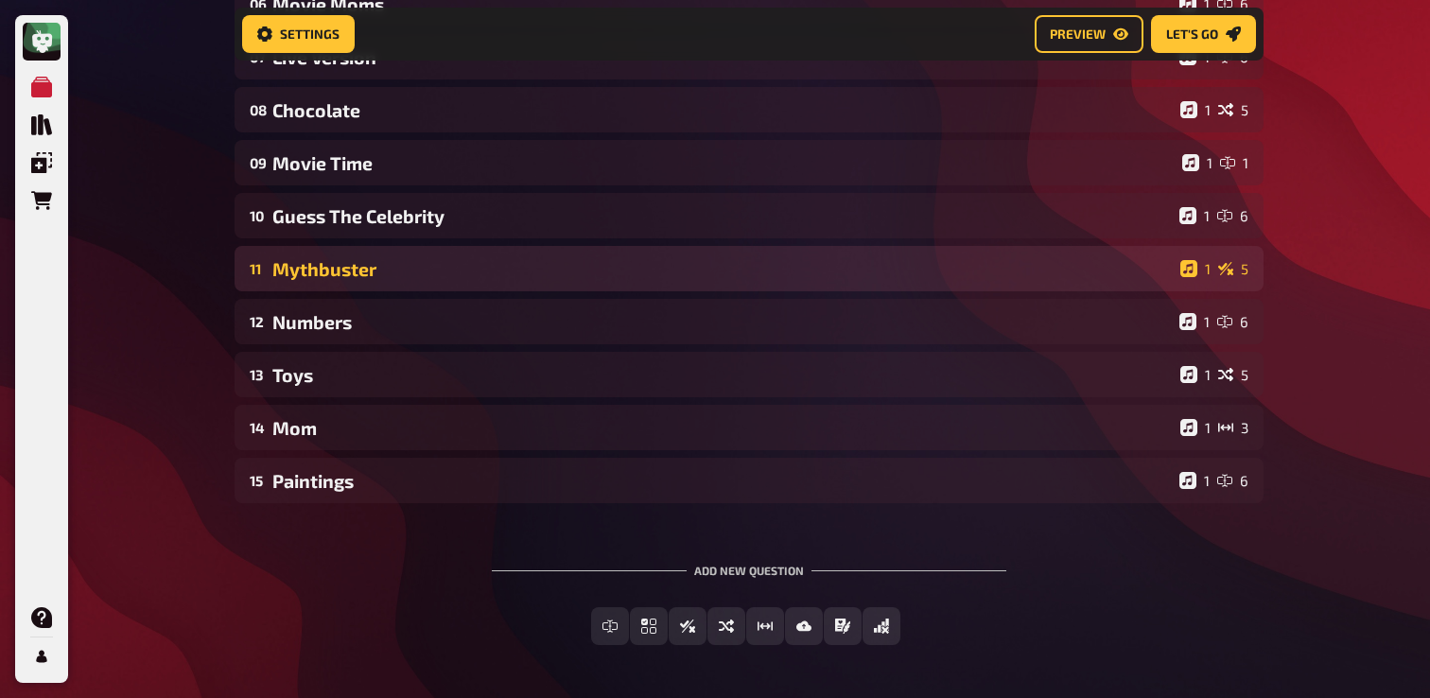
click at [316, 276] on div "Mythbuster" at bounding box center [722, 269] width 901 height 22
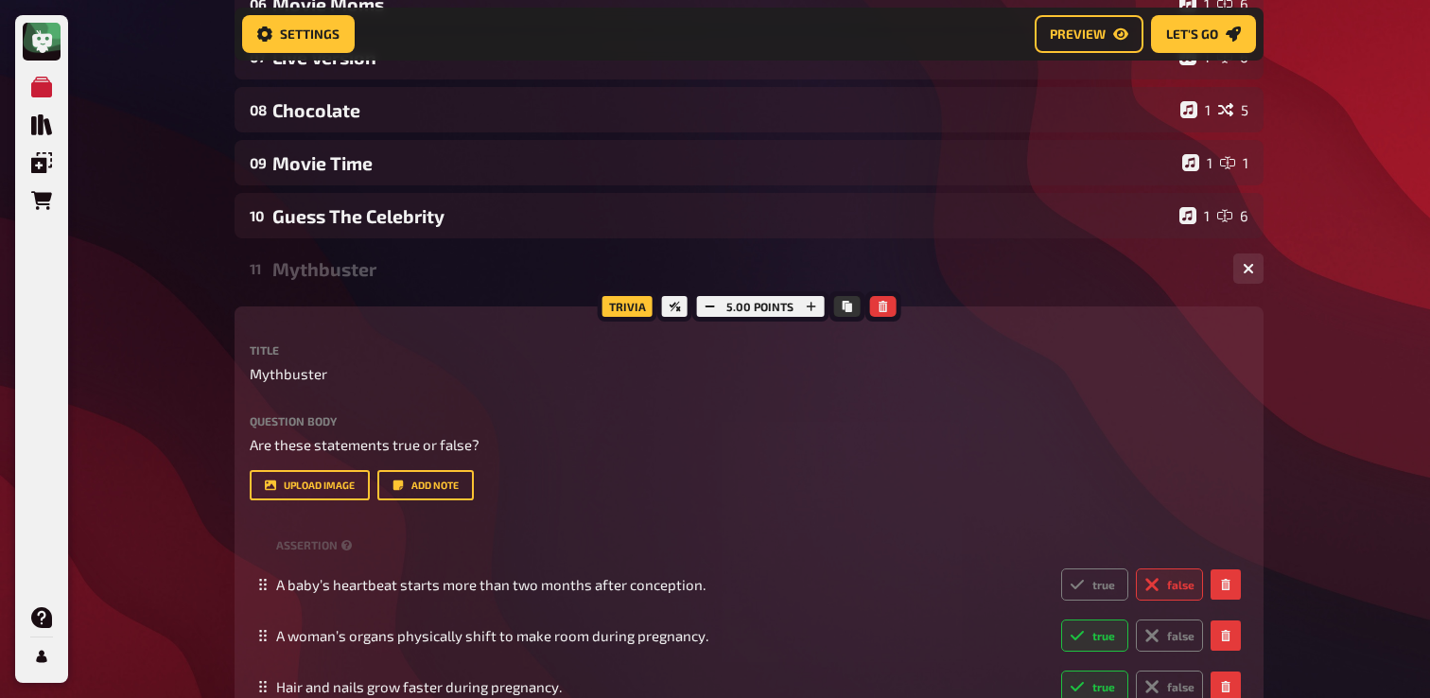
click at [317, 276] on div "Mythbuster" at bounding box center [745, 269] width 946 height 22
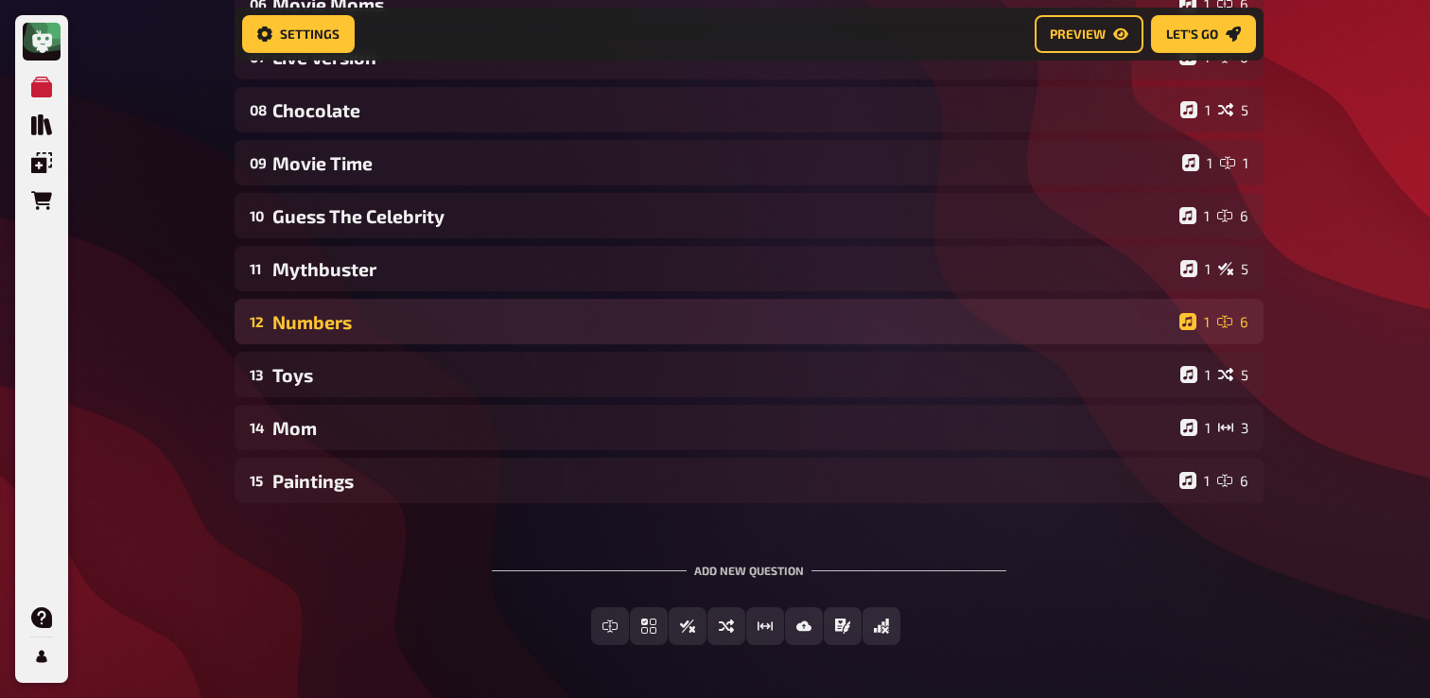
click at [313, 330] on div "Numbers" at bounding box center [722, 322] width 900 height 22
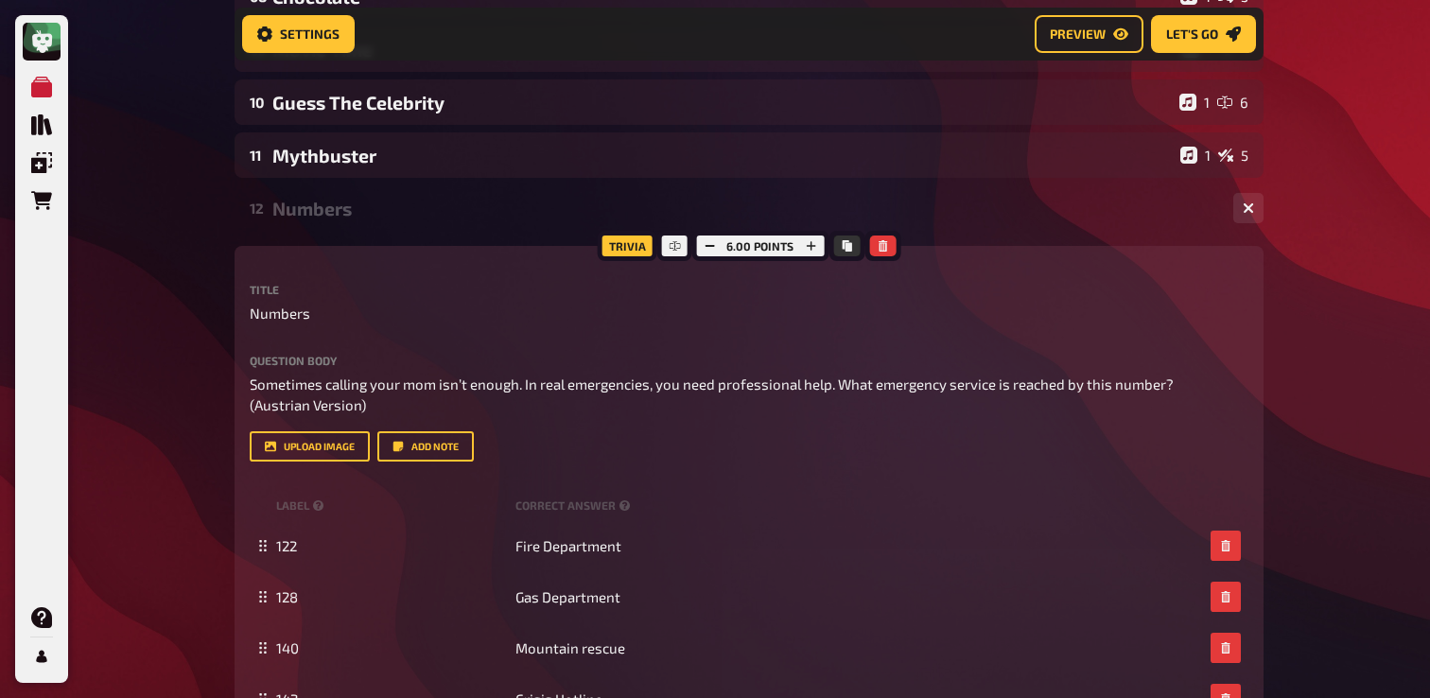
scroll to position [657, 0]
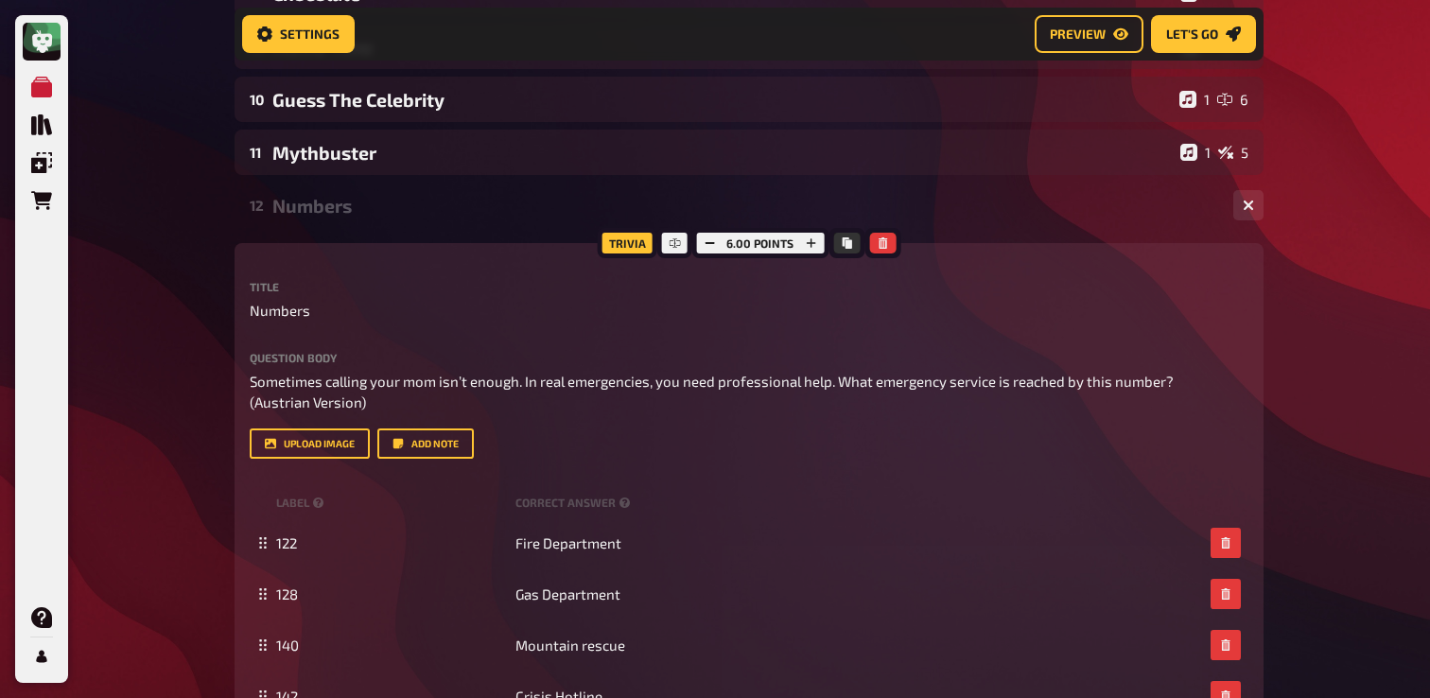
click at [338, 227] on div "12 Numbers 1 6" at bounding box center [749, 205] width 1029 height 45
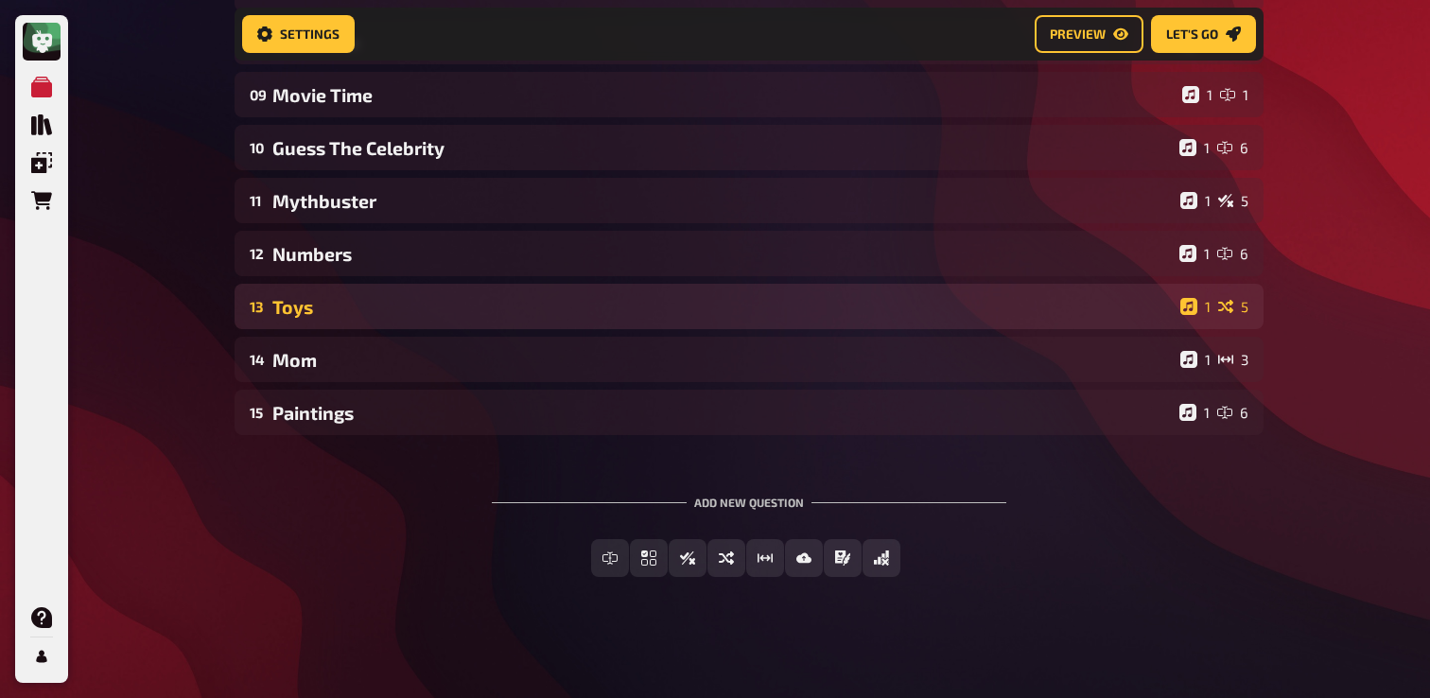
click at [320, 304] on div "Toys" at bounding box center [722, 307] width 901 height 22
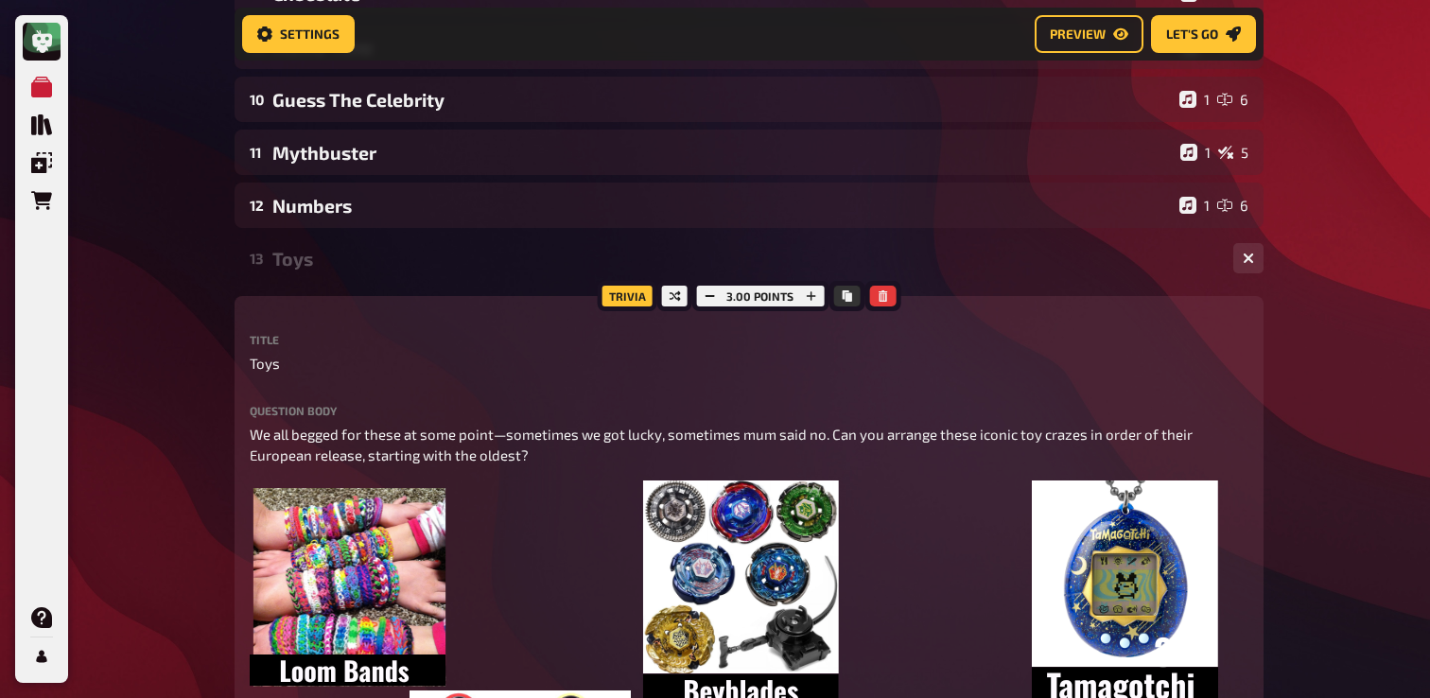
click at [347, 264] on div "Toys" at bounding box center [745, 259] width 946 height 22
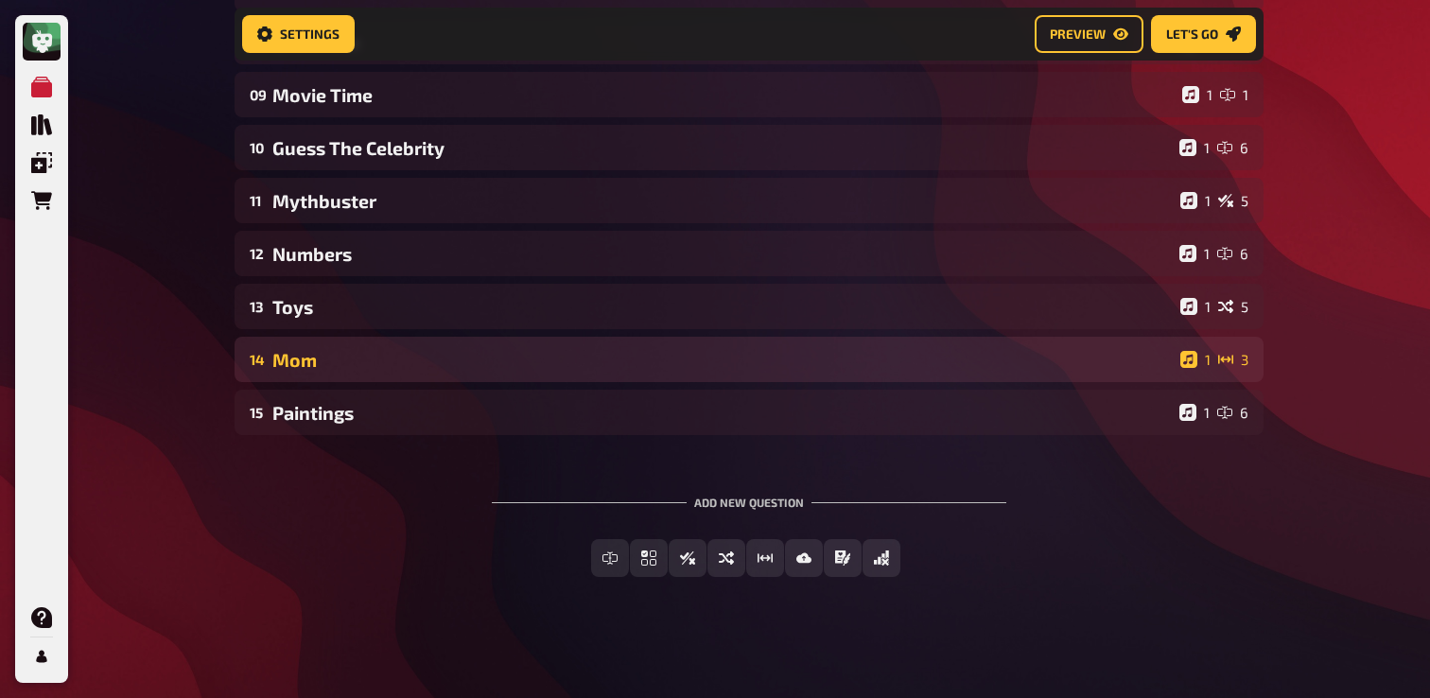
scroll to position [611, 0]
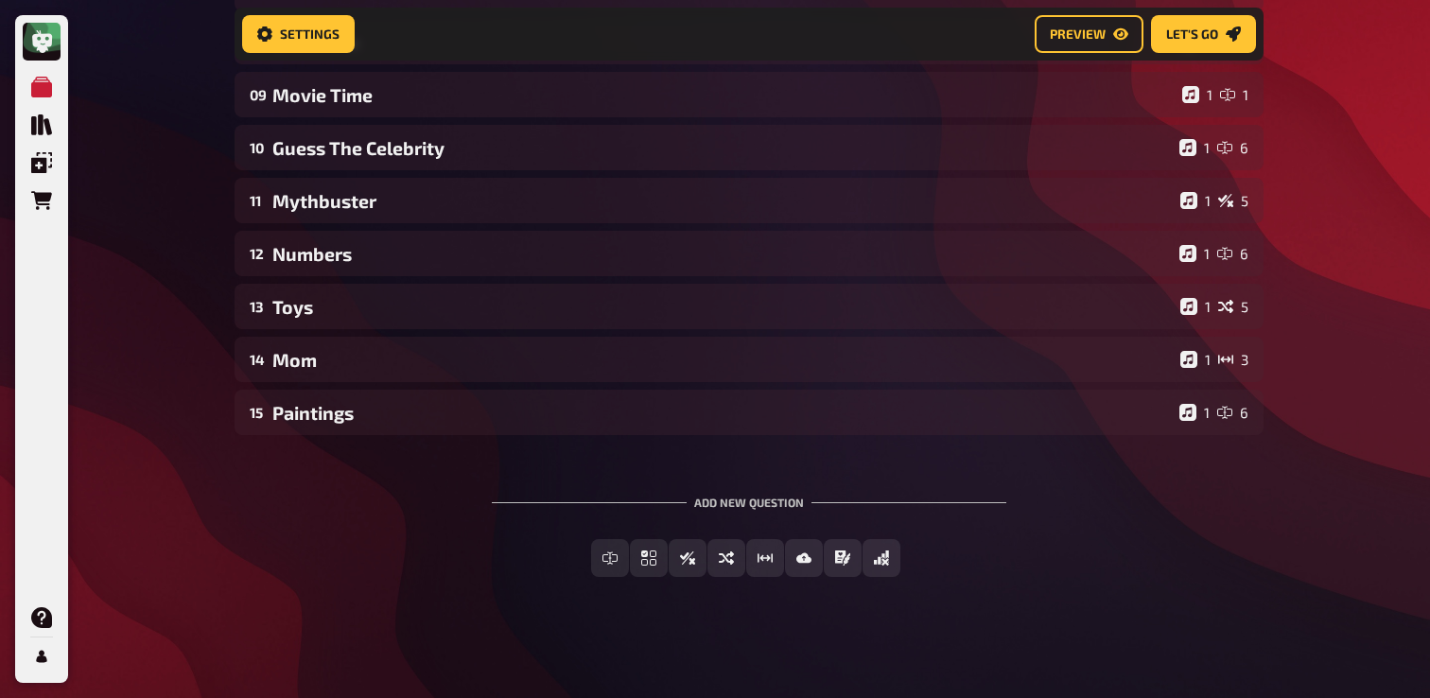
click at [324, 383] on div "01 Movieposters 1 6 02 Same procedure as every year, [PERSON_NAME]! 1 1 03 The …" at bounding box center [749, 41] width 1029 height 787
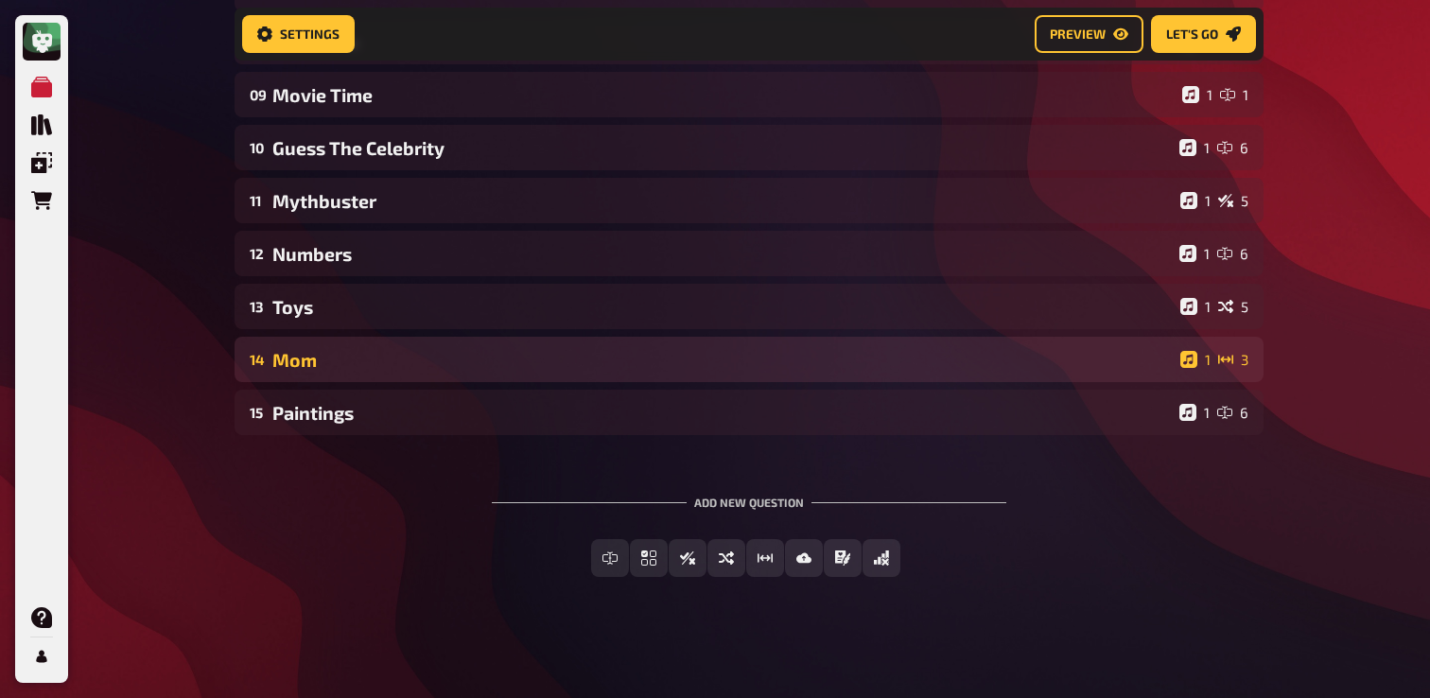
click at [333, 368] on div "Mom" at bounding box center [722, 360] width 901 height 22
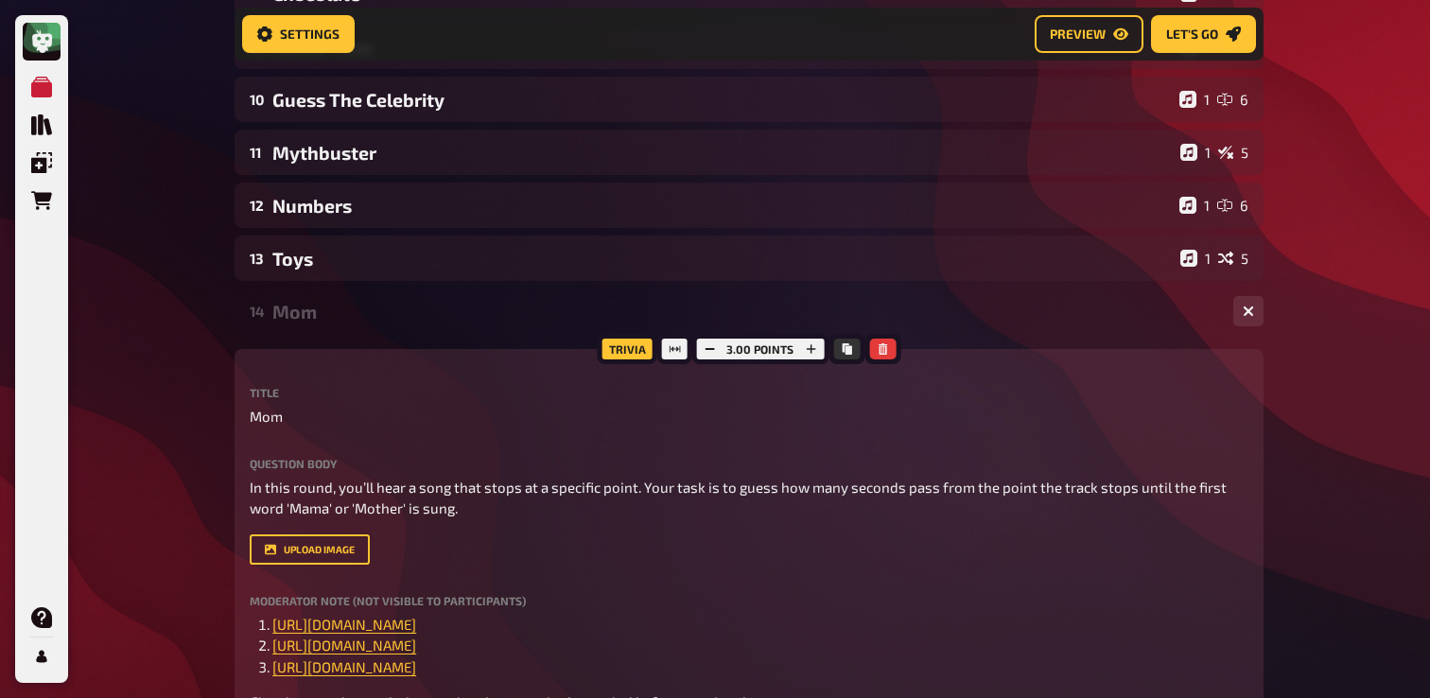
click at [322, 323] on div "Mom" at bounding box center [745, 312] width 946 height 22
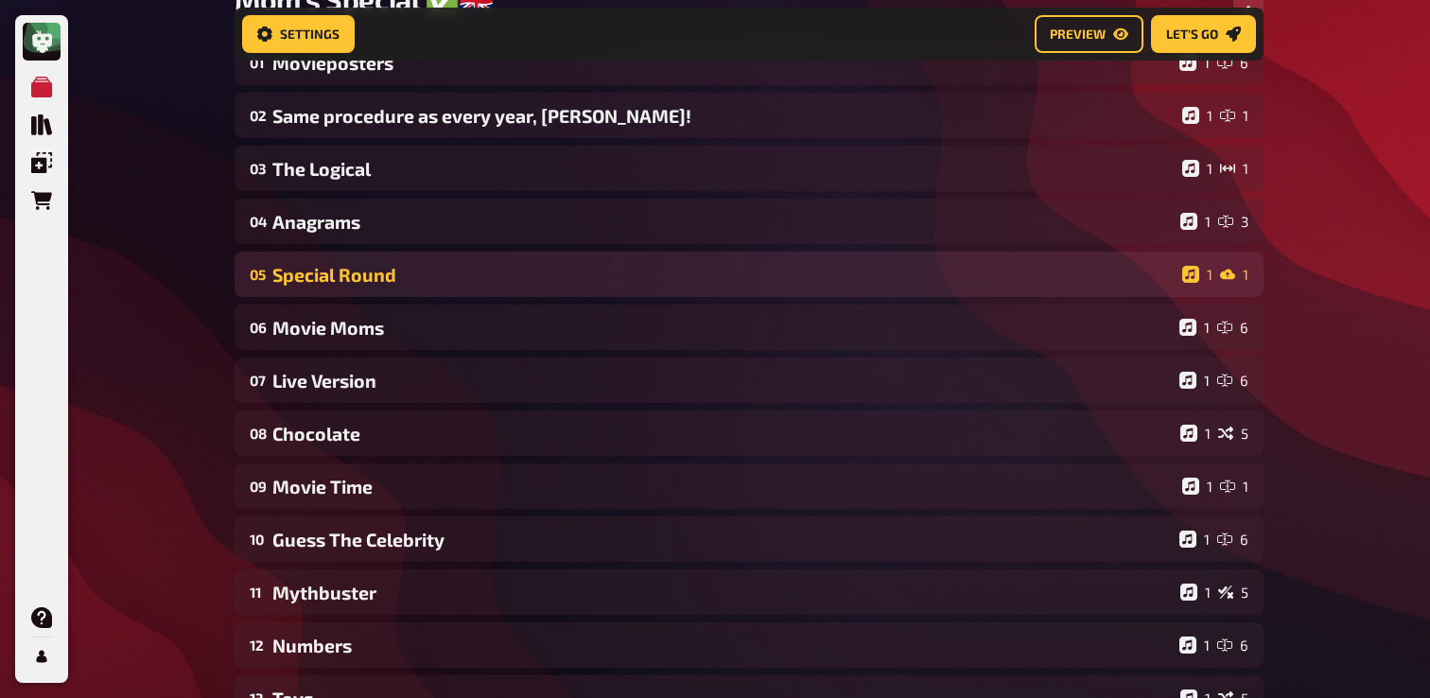
scroll to position [170, 0]
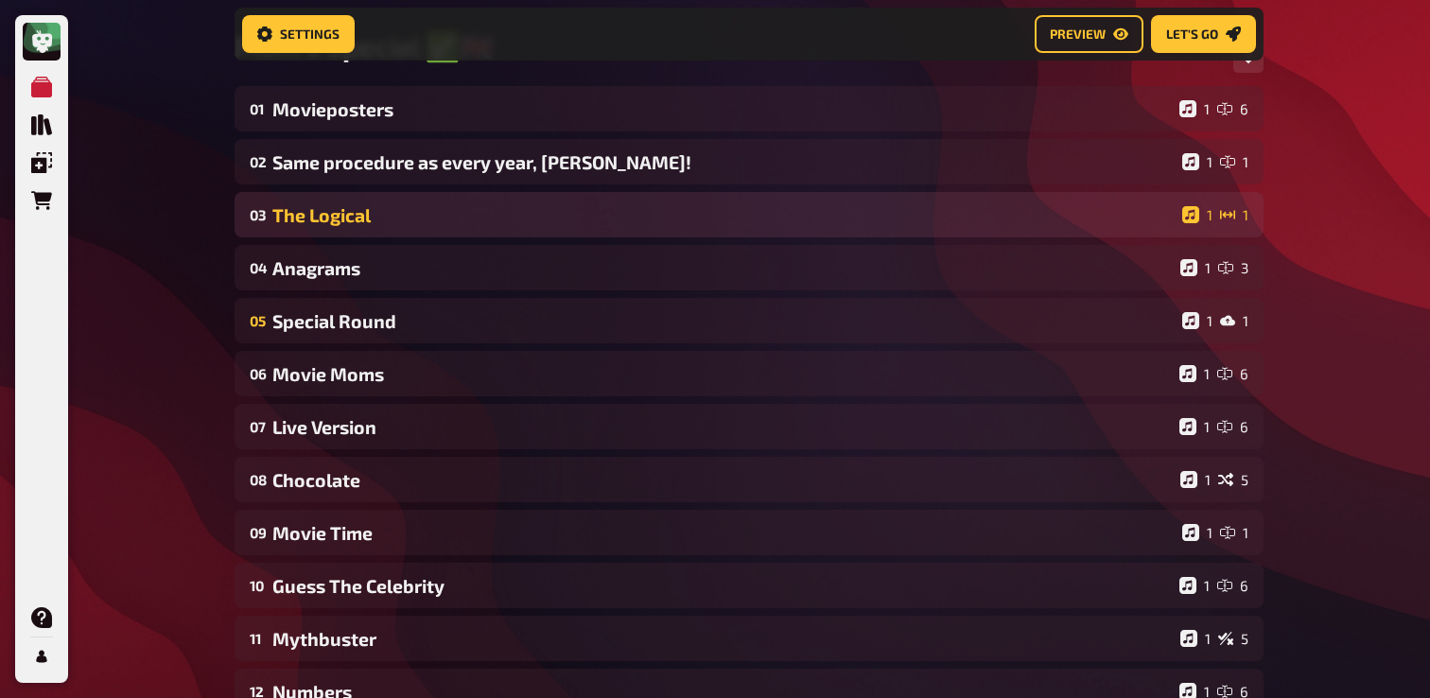
click at [353, 214] on div "The Logical" at bounding box center [723, 215] width 902 height 22
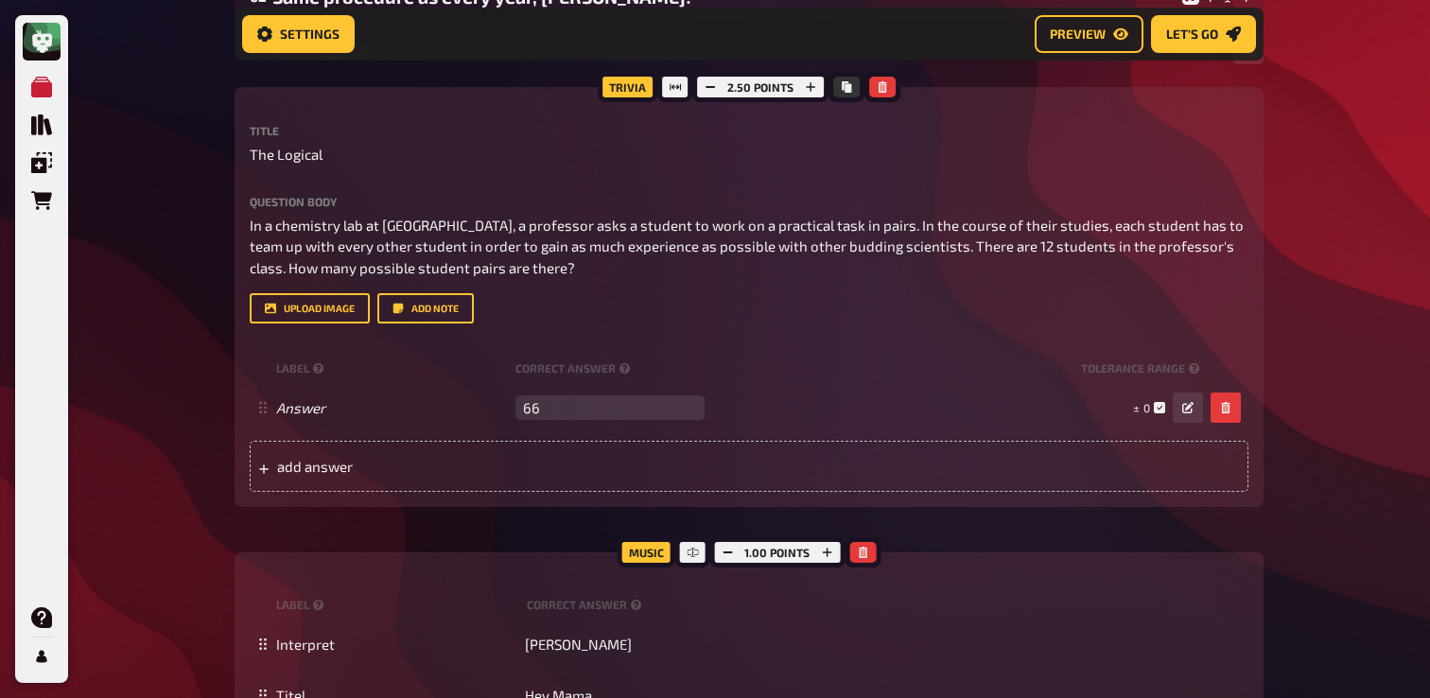
scroll to position [337, 0]
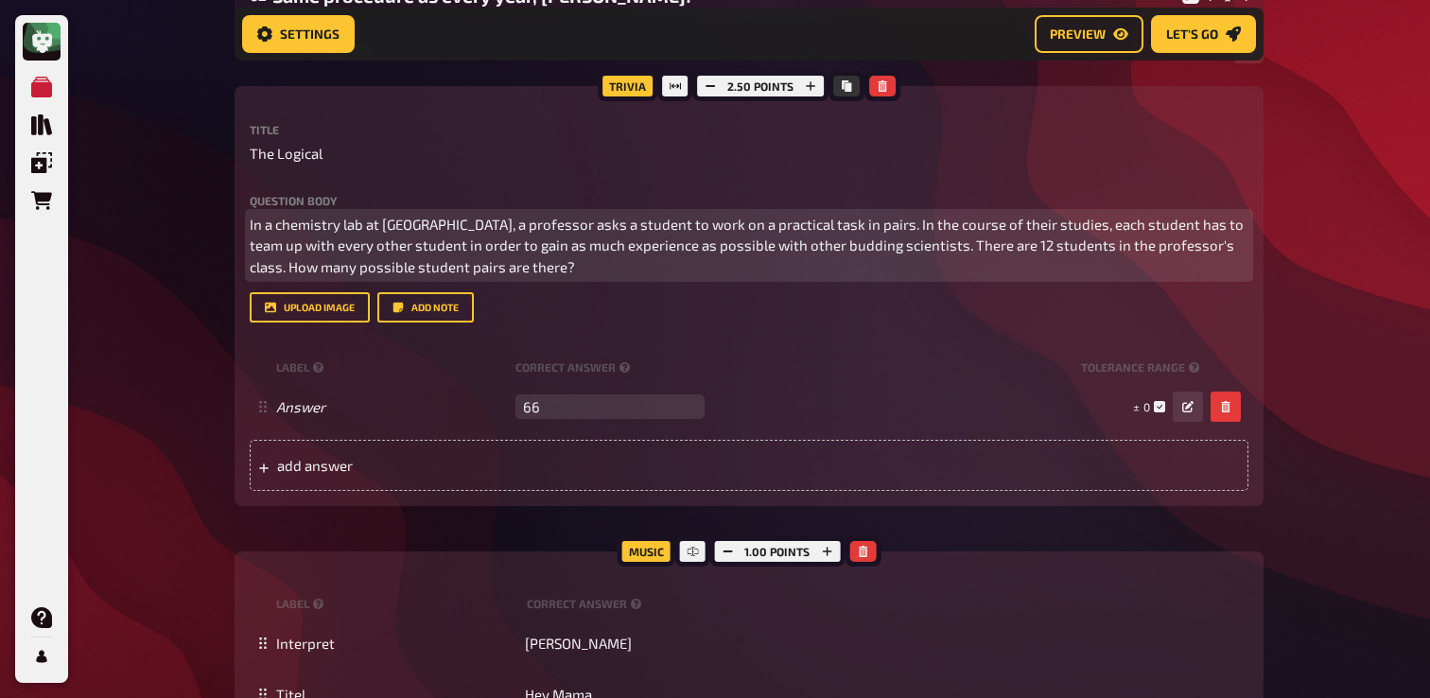
click at [515, 261] on p "In a chemistry lab at [GEOGRAPHIC_DATA], a professor asks a student to work on …" at bounding box center [749, 246] width 999 height 64
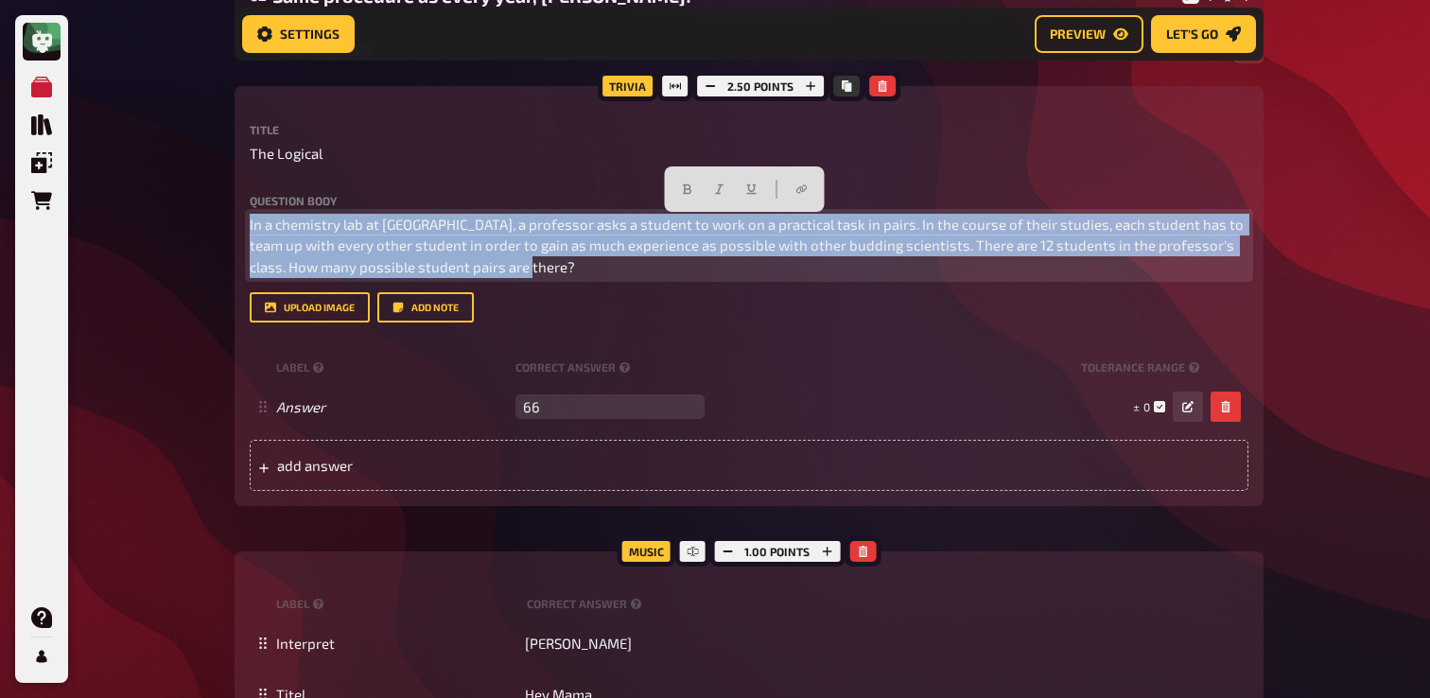
drag, startPoint x: 250, startPoint y: 227, endPoint x: 517, endPoint y: 272, distance: 270.6
click at [517, 272] on p "In a chemistry lab at [GEOGRAPHIC_DATA], a professor asks a student to work on …" at bounding box center [749, 246] width 999 height 64
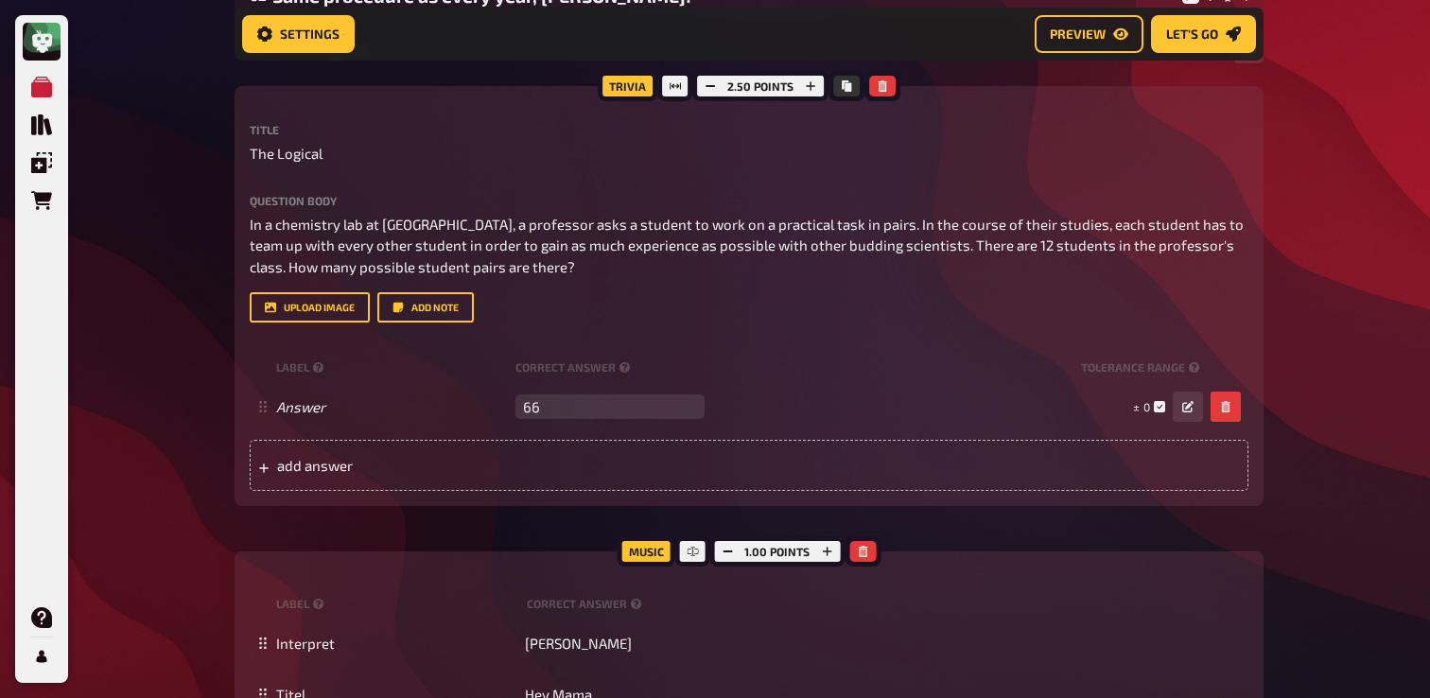
click at [187, 289] on div "My Quizzes Quiz Library Overlays Orders Help Profile Home My Quizzes Mom's Spec…" at bounding box center [715, 656] width 1430 height 1986
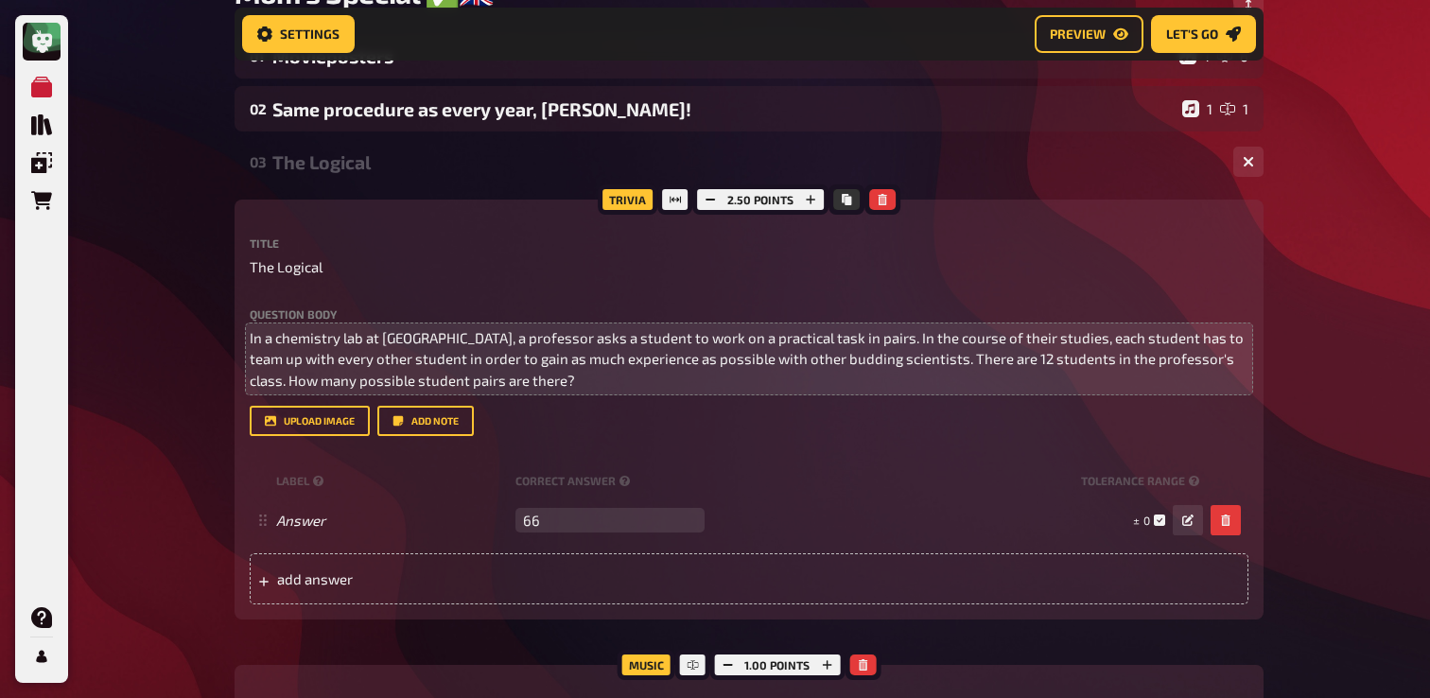
scroll to position [215, 0]
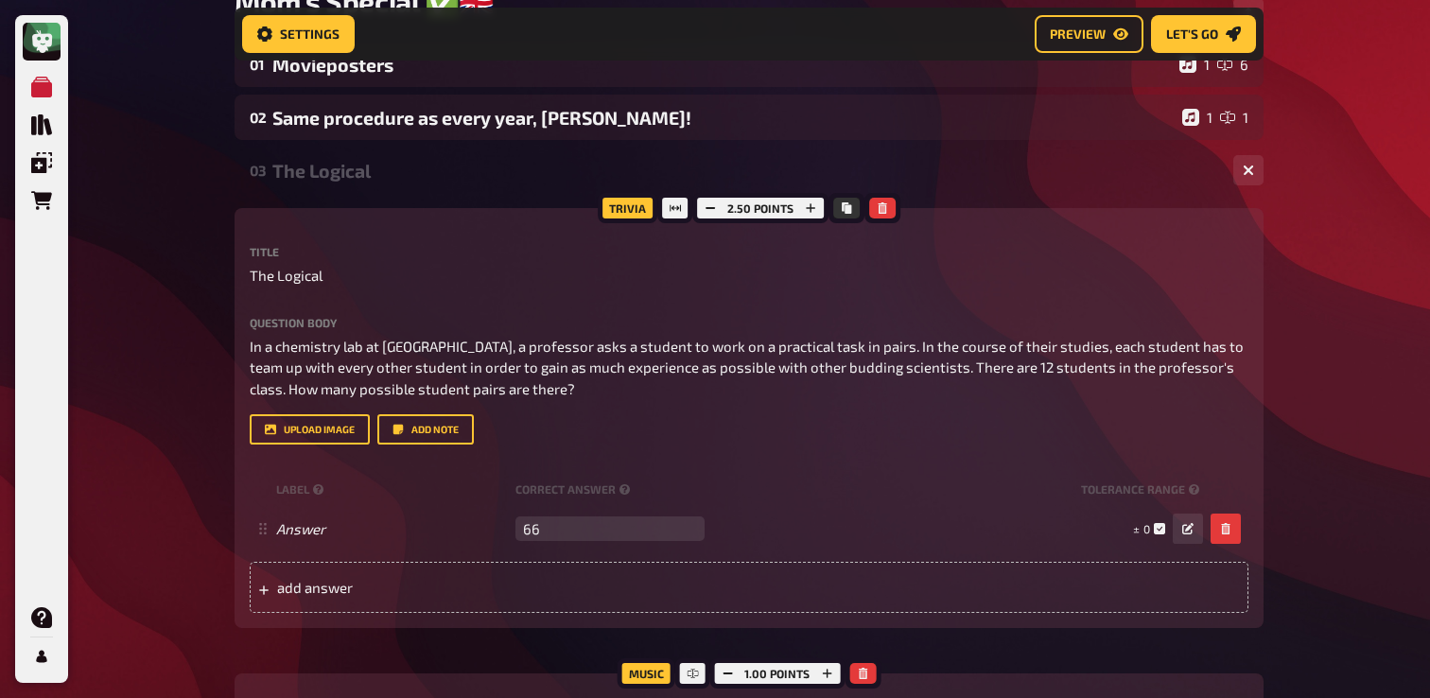
click at [281, 181] on div "The Logical" at bounding box center [745, 171] width 946 height 22
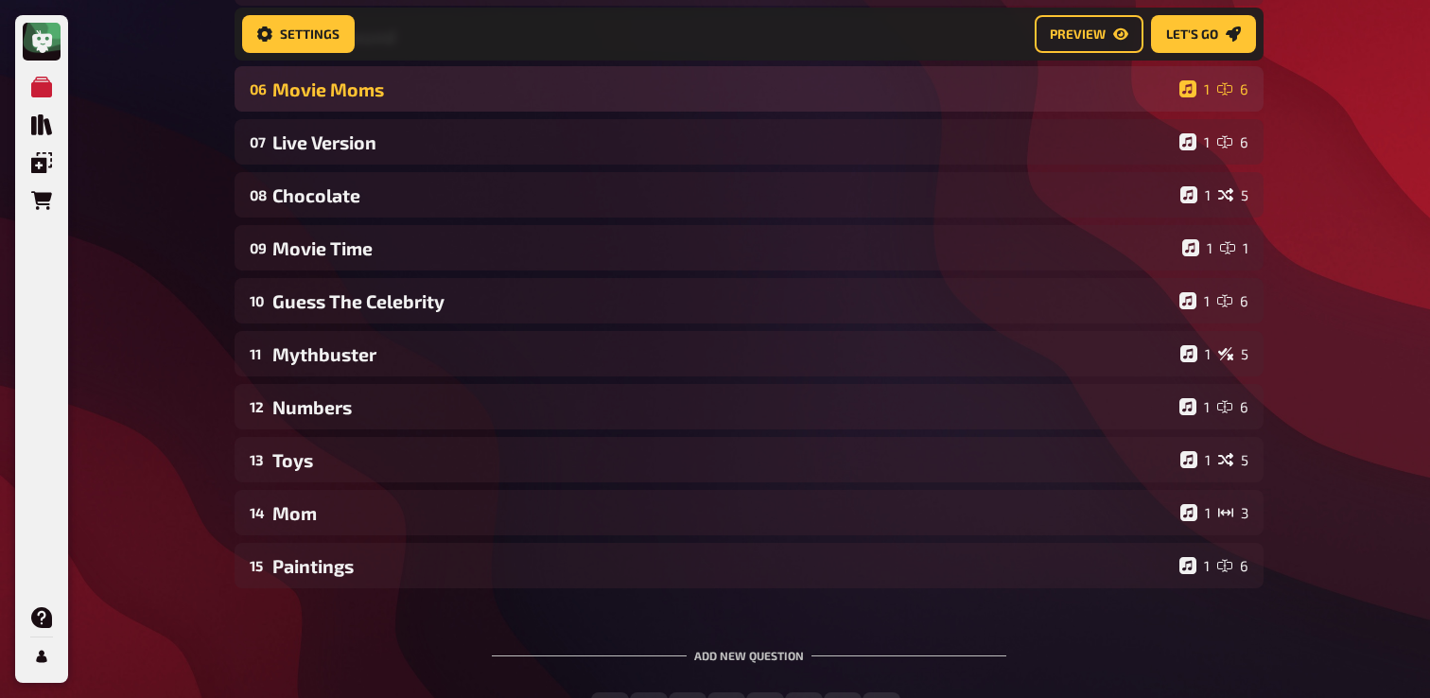
scroll to position [611, 0]
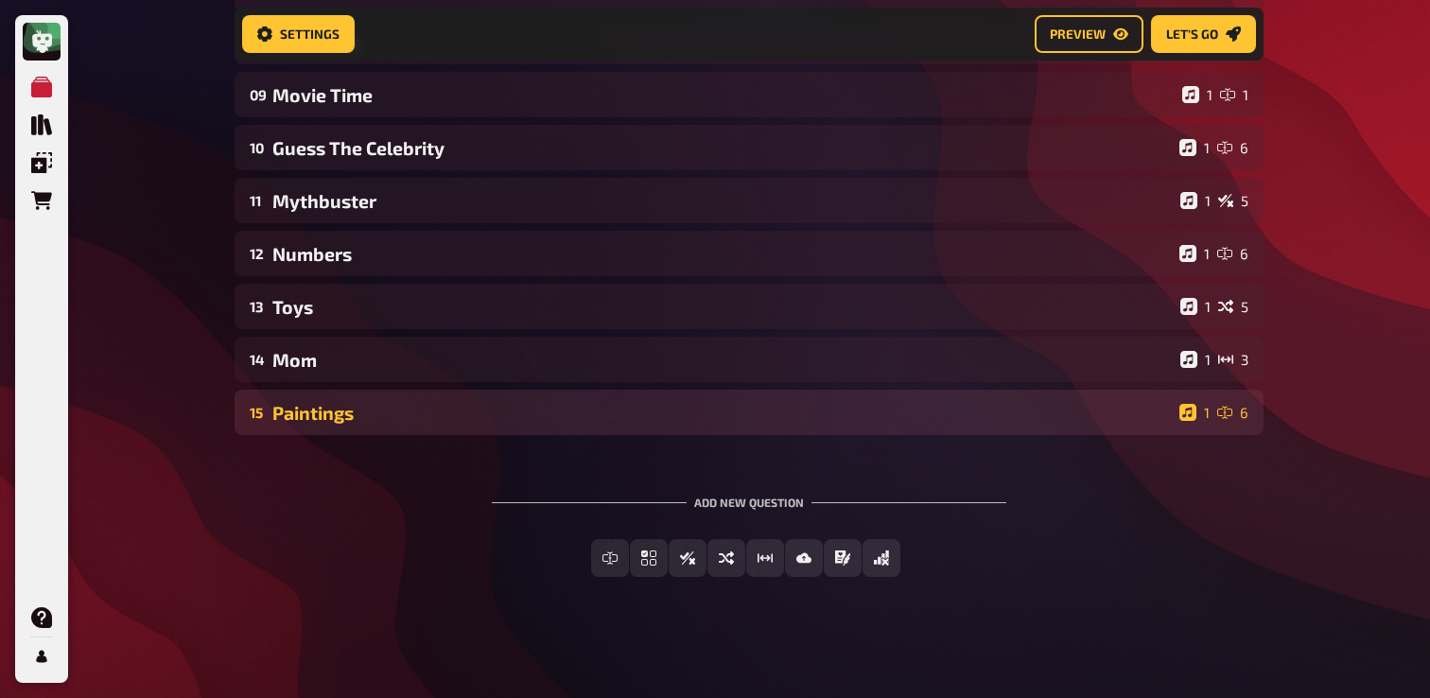
click at [356, 415] on div "Paintings" at bounding box center [722, 413] width 900 height 22
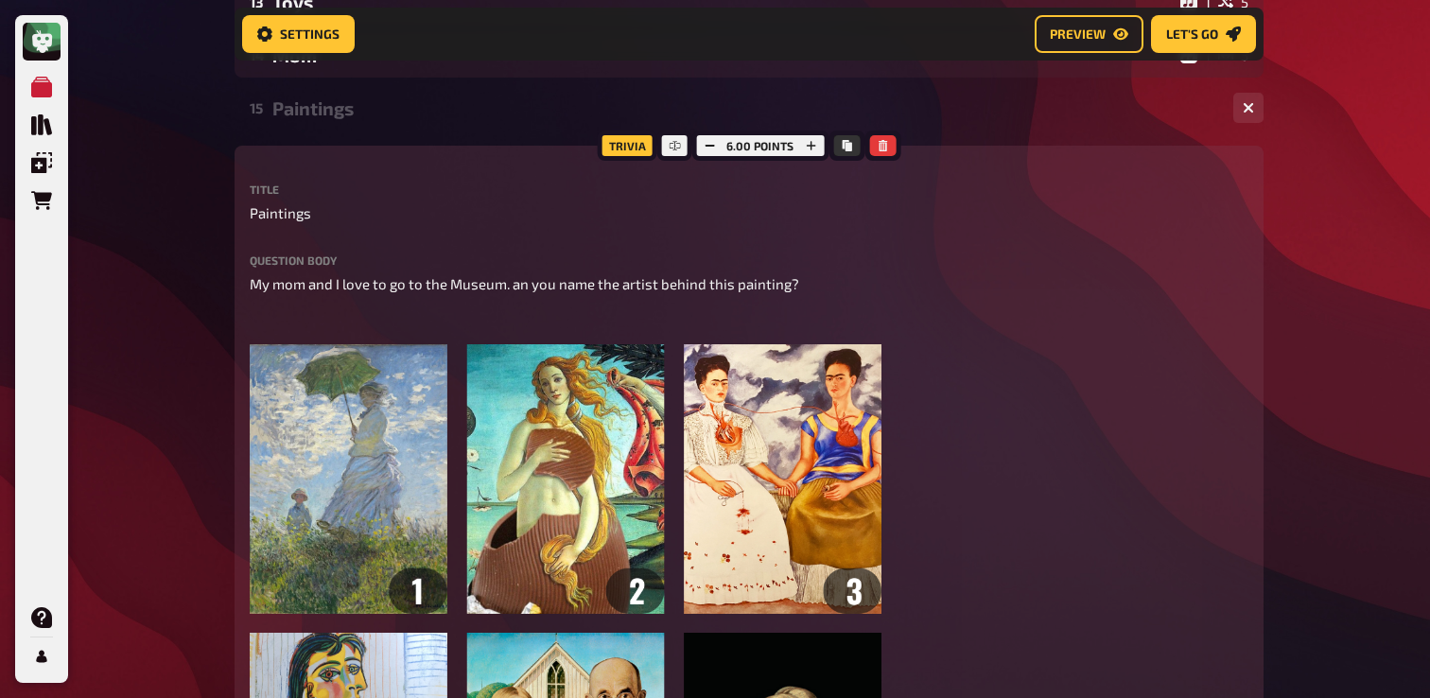
click at [349, 103] on div "Paintings" at bounding box center [745, 108] width 946 height 22
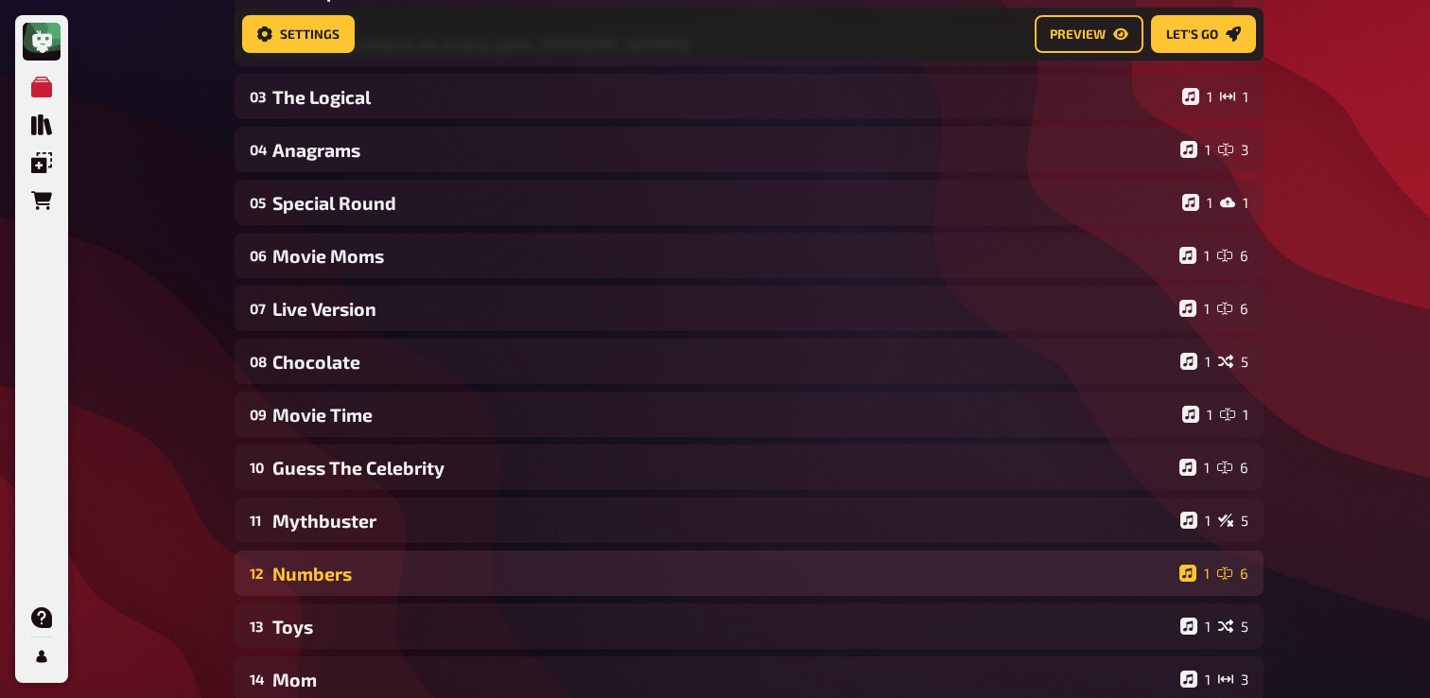
scroll to position [0, 0]
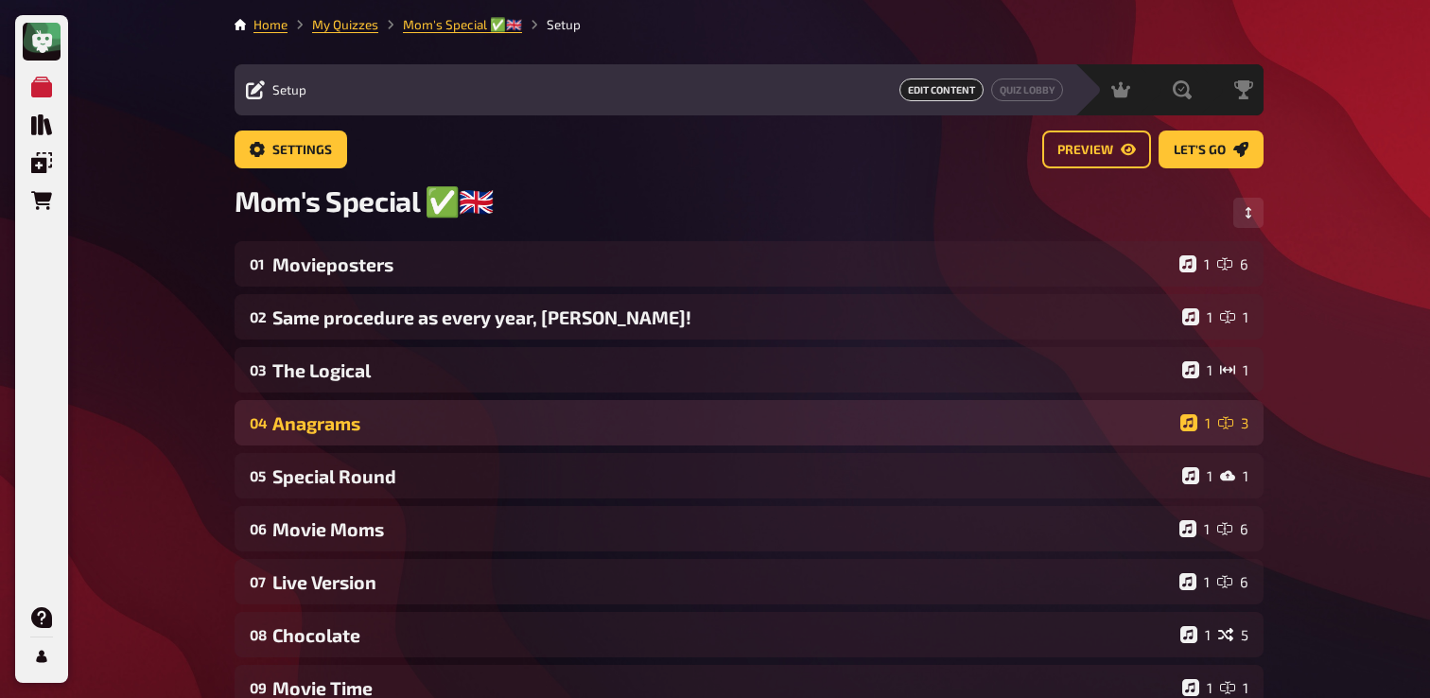
click at [527, 437] on div "04 Anagrams 1 3" at bounding box center [749, 422] width 1029 height 45
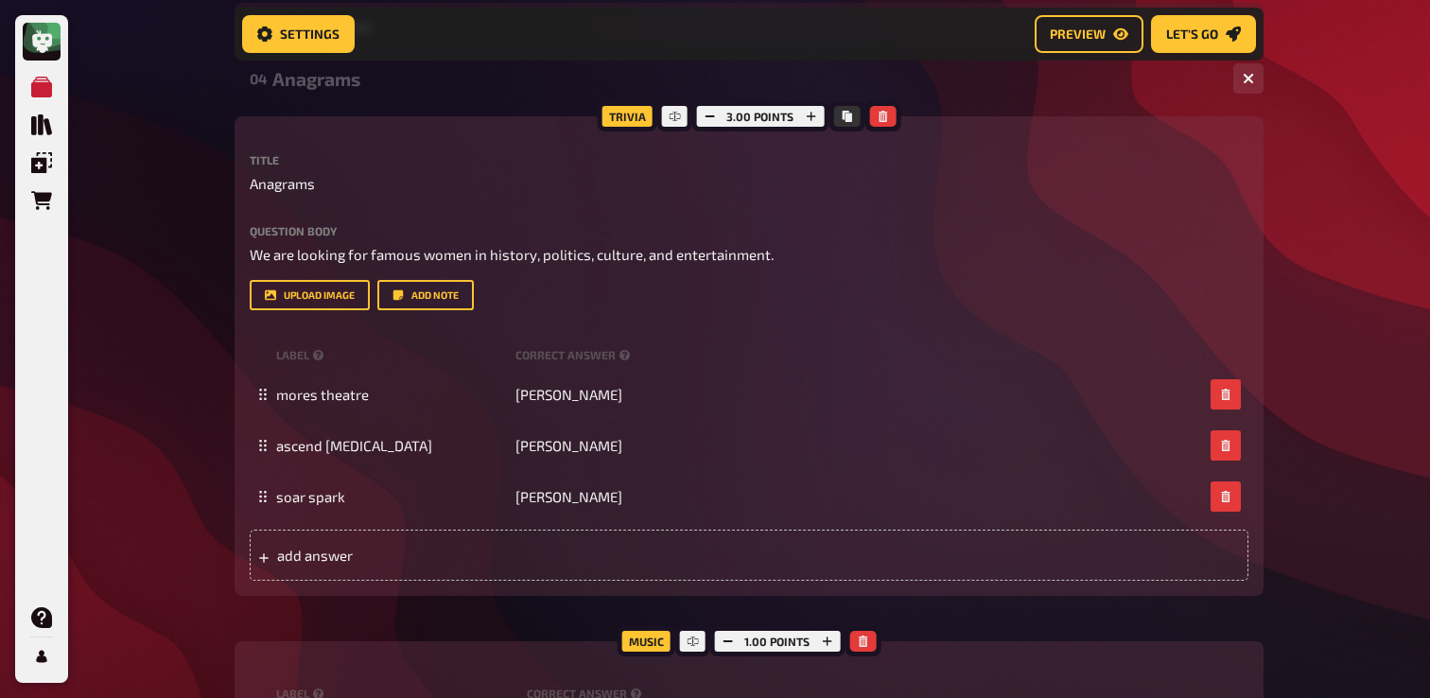
scroll to position [360, 0]
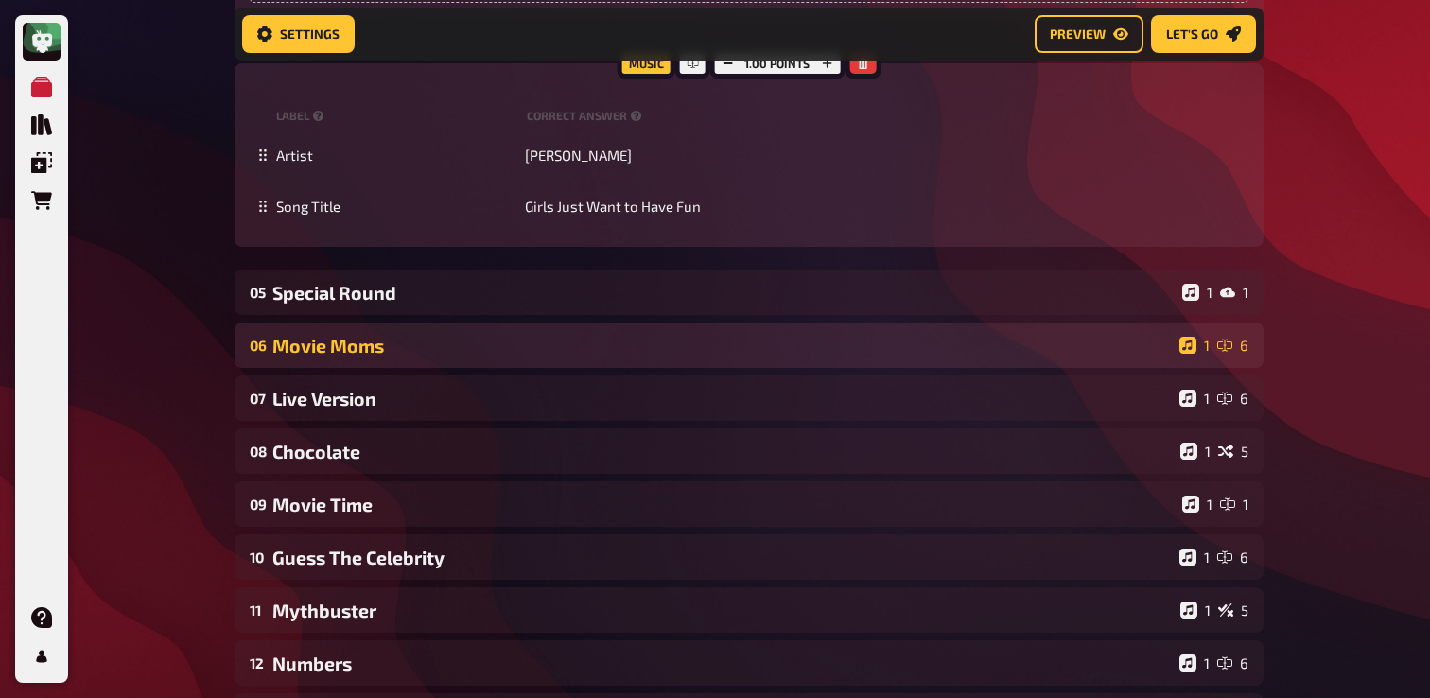
click at [363, 335] on div "06 Movie Moms 1 6" at bounding box center [749, 345] width 1029 height 45
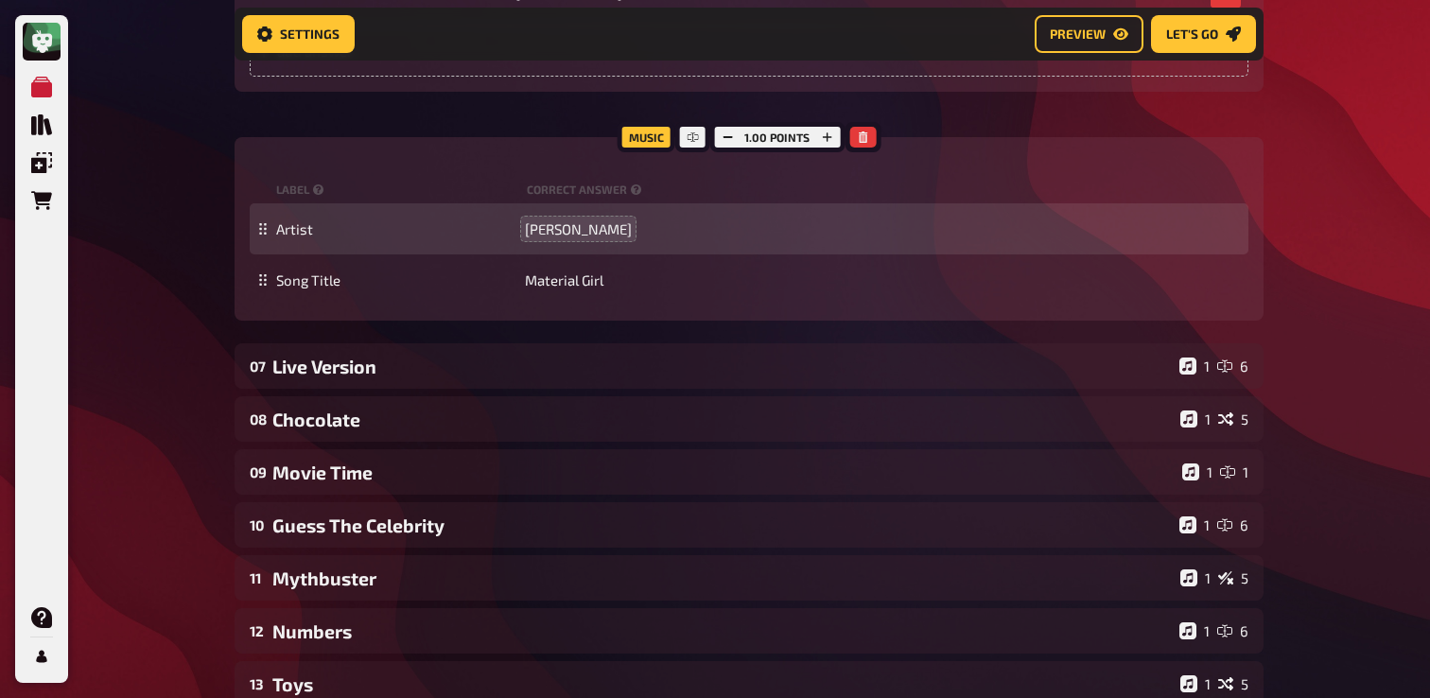
scroll to position [2488, 0]
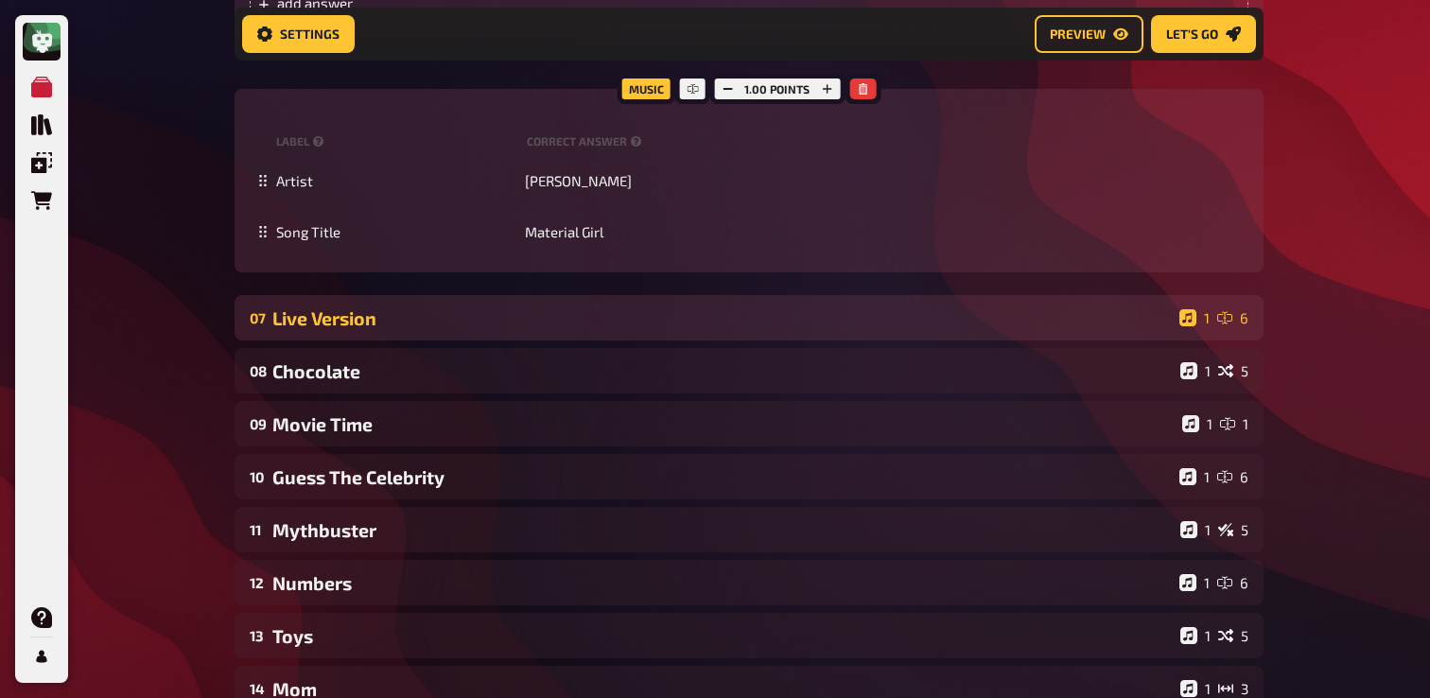
click at [423, 341] on div "07 Live Version 1 6" at bounding box center [749, 317] width 1029 height 45
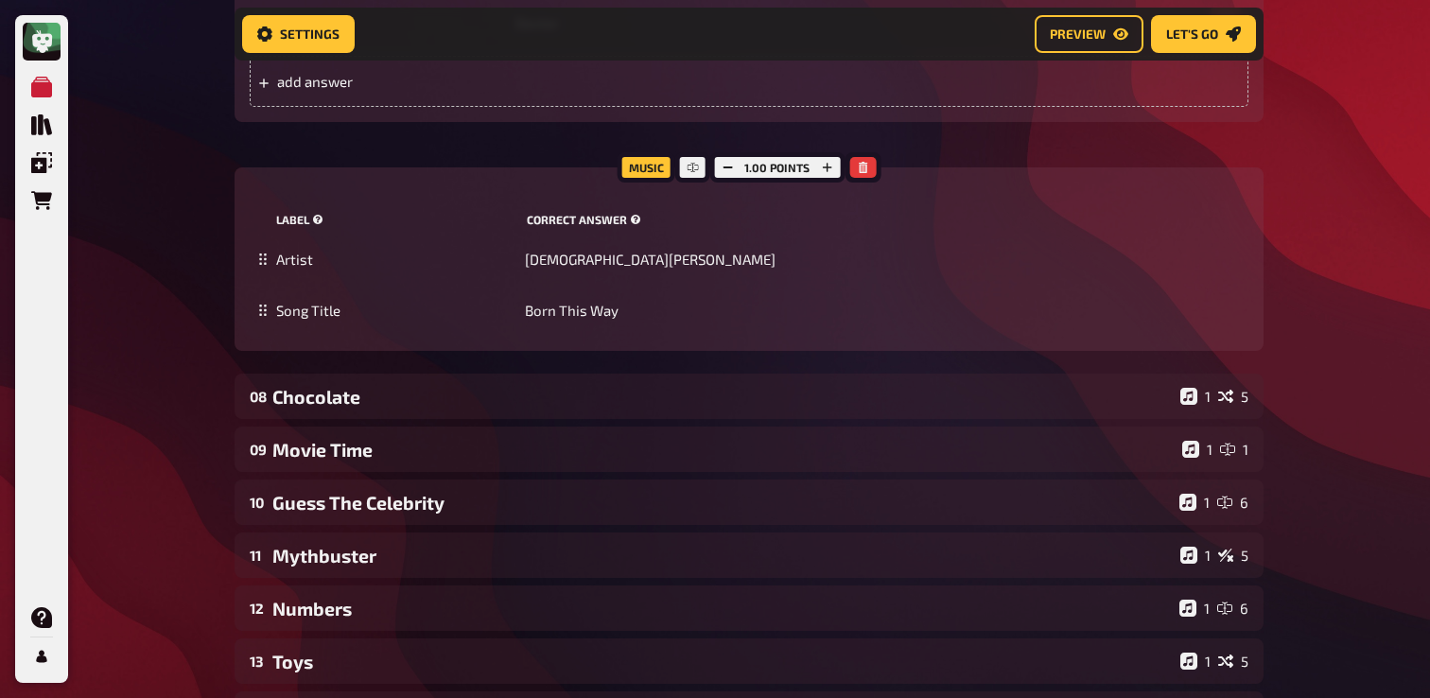
scroll to position [3954, 0]
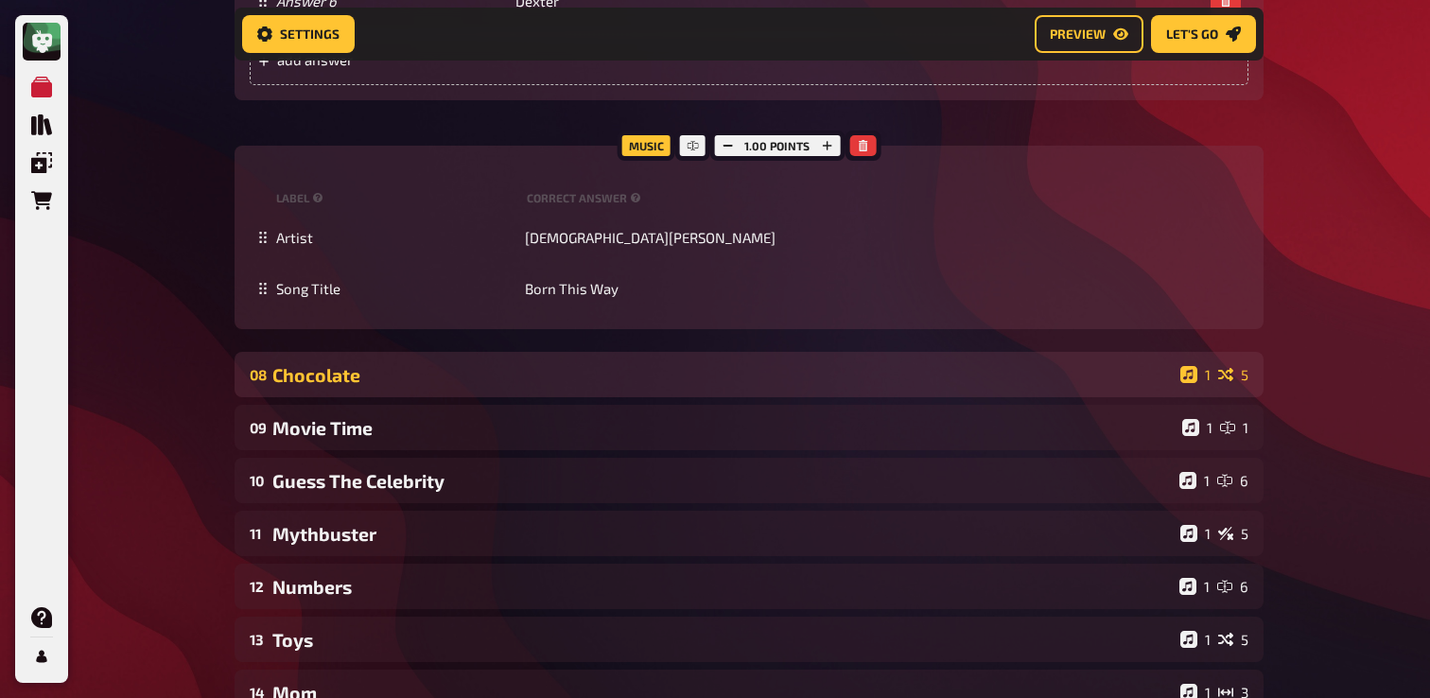
click at [343, 386] on div "Chocolate" at bounding box center [722, 375] width 901 height 22
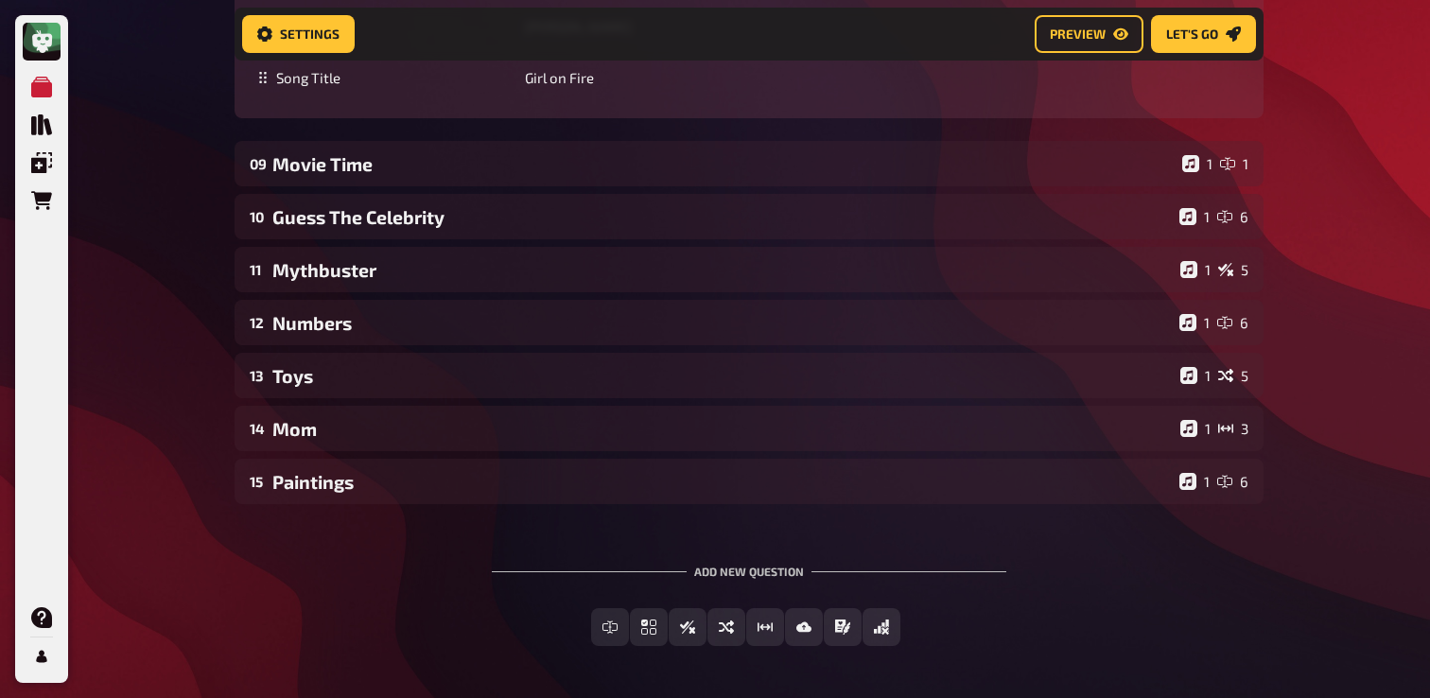
scroll to position [5911, 0]
